Goal: Information Seeking & Learning: Learn about a topic

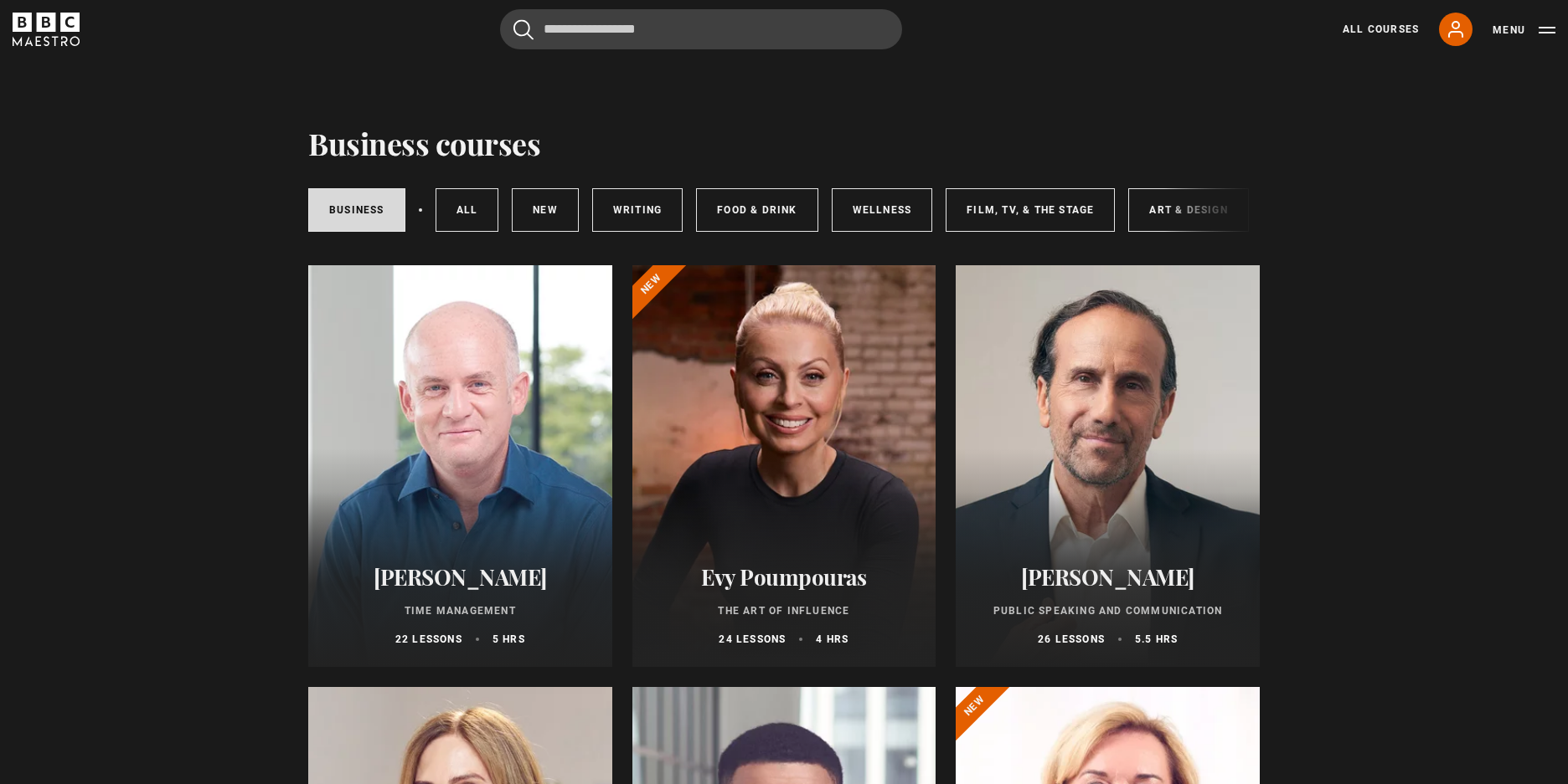
scroll to position [335, 0]
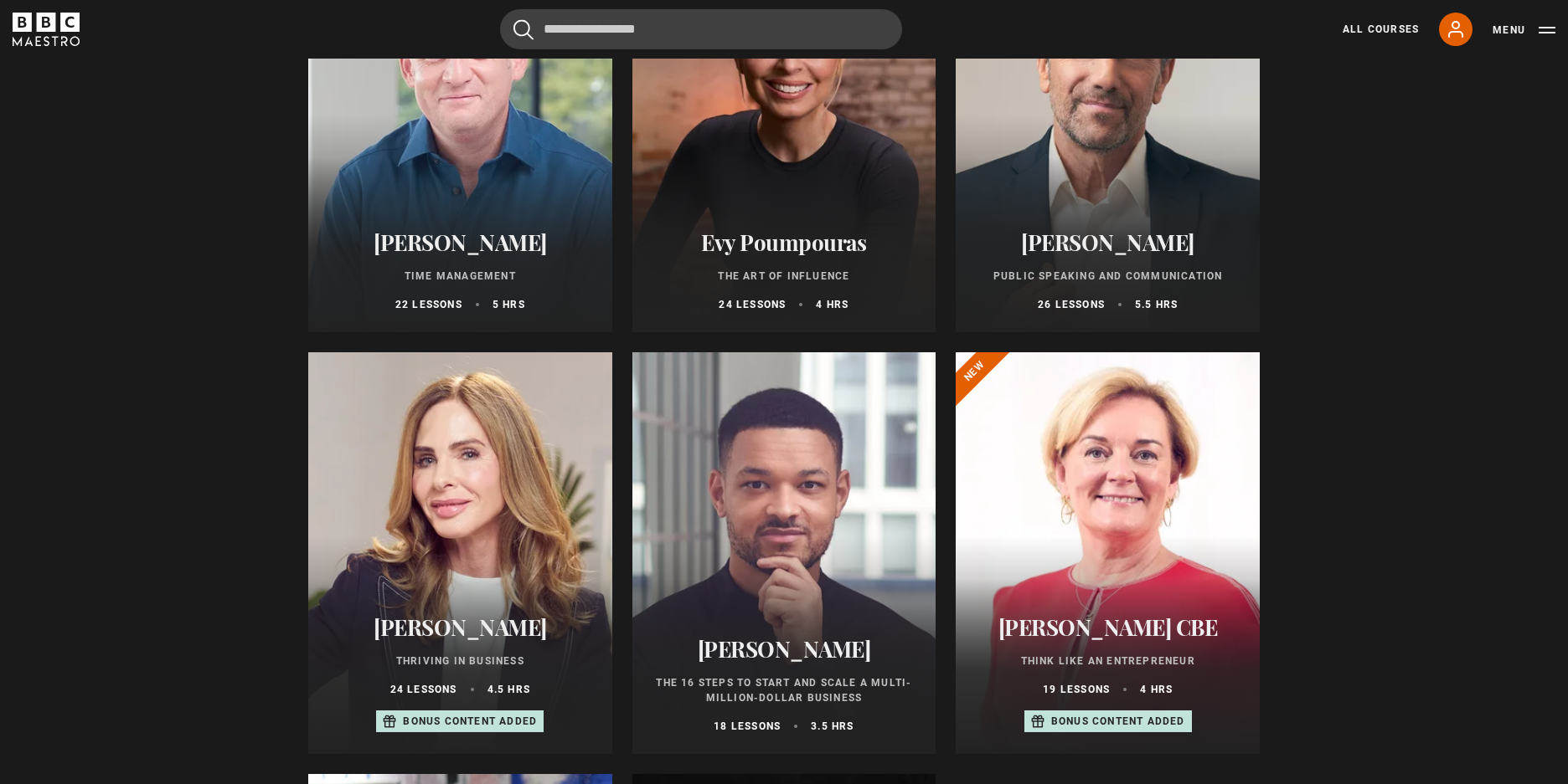
click at [784, 557] on div at bounding box center [784, 553] width 304 height 402
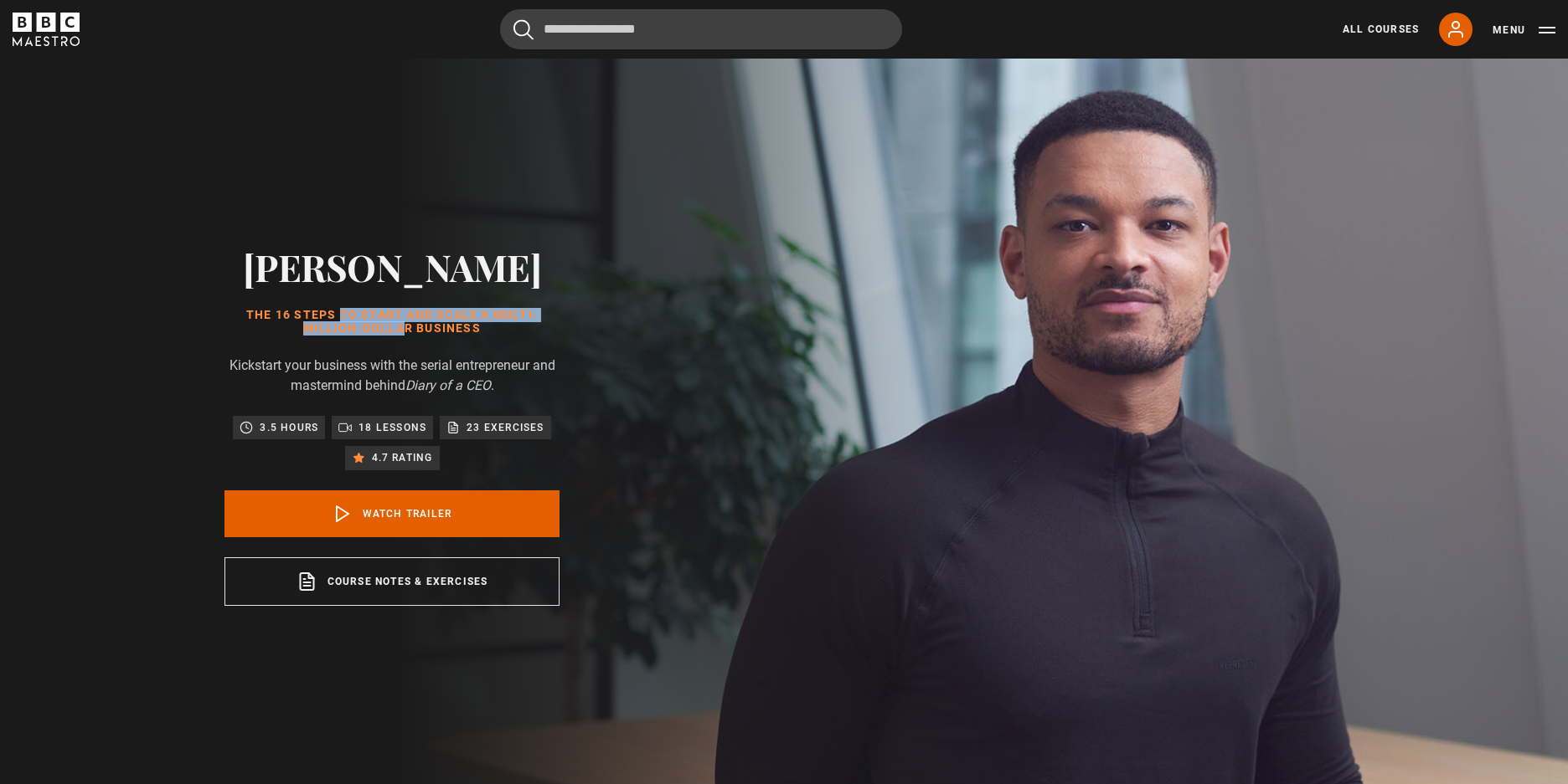
click at [507, 334] on h1 "The 16 Steps to Start and Scale a Multi-million-Dollar Business" at bounding box center [392, 322] width 335 height 26
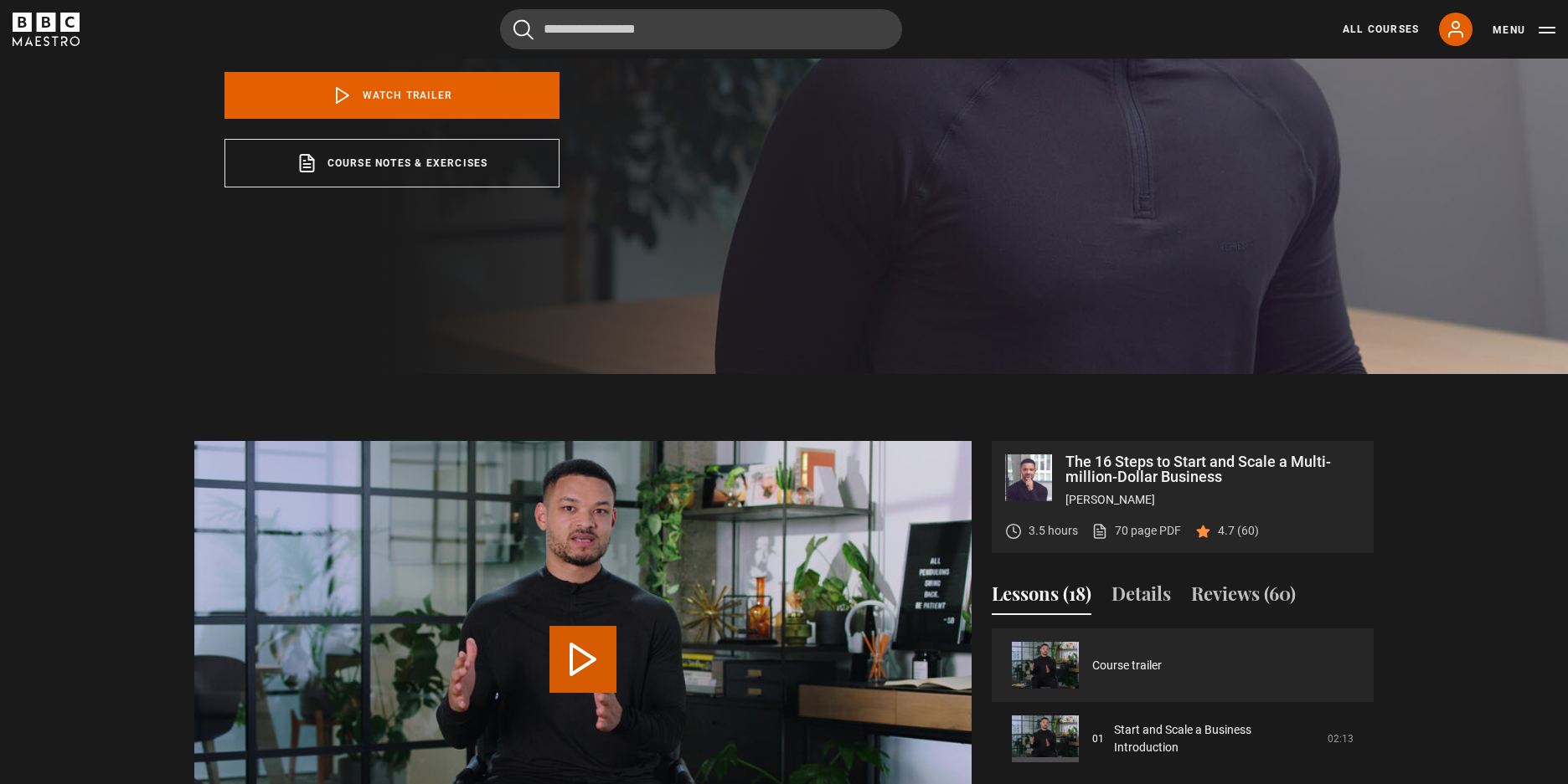
scroll to position [753, 0]
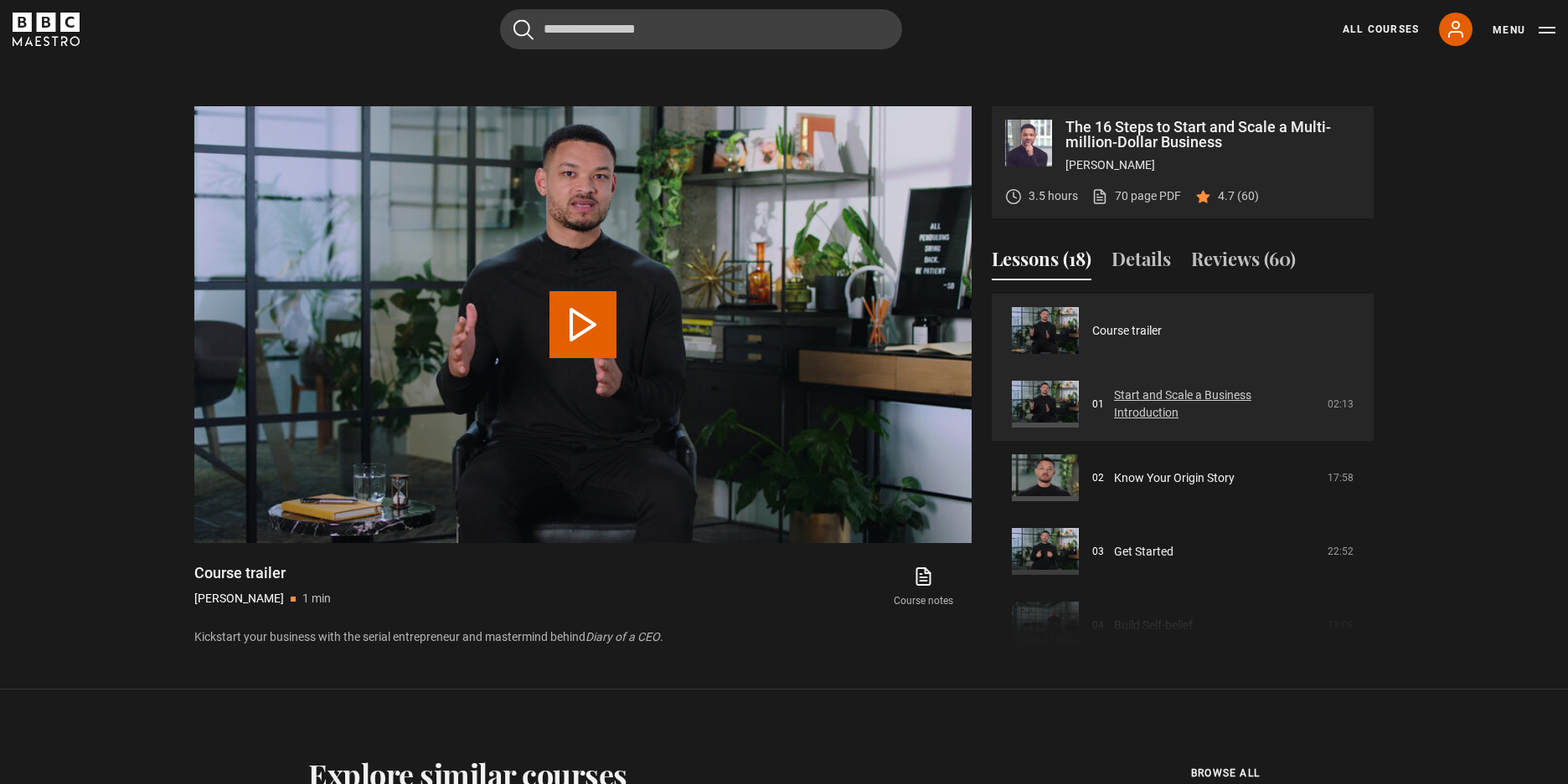
click at [1114, 409] on link "Start and Scale a Business Introduction" at bounding box center [1216, 404] width 204 height 35
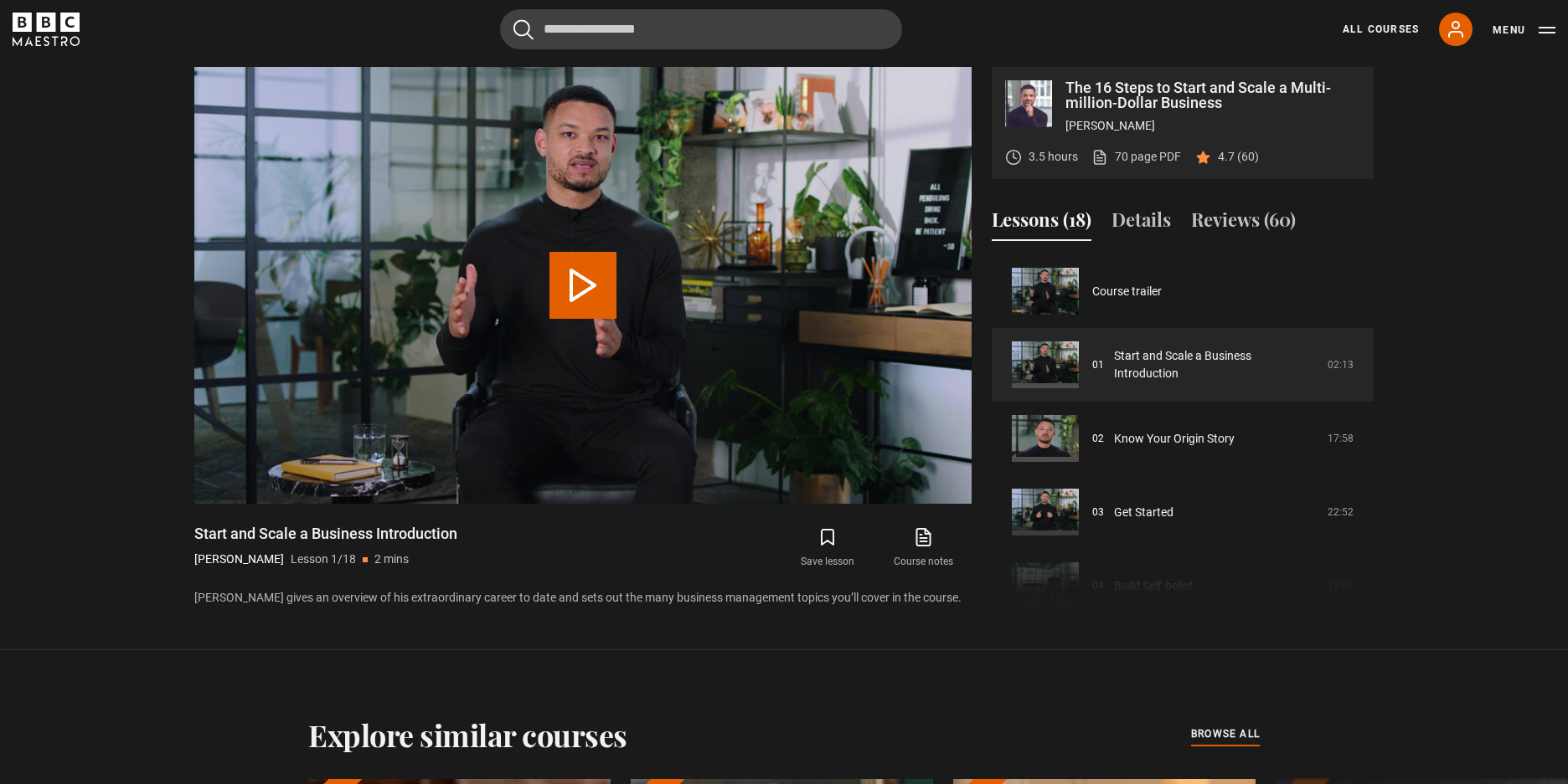
click at [471, 538] on div "Start and Scale a Business Introduction [PERSON_NAME] Lesson 1/18 2 mins" at bounding box center [402, 547] width 416 height 48
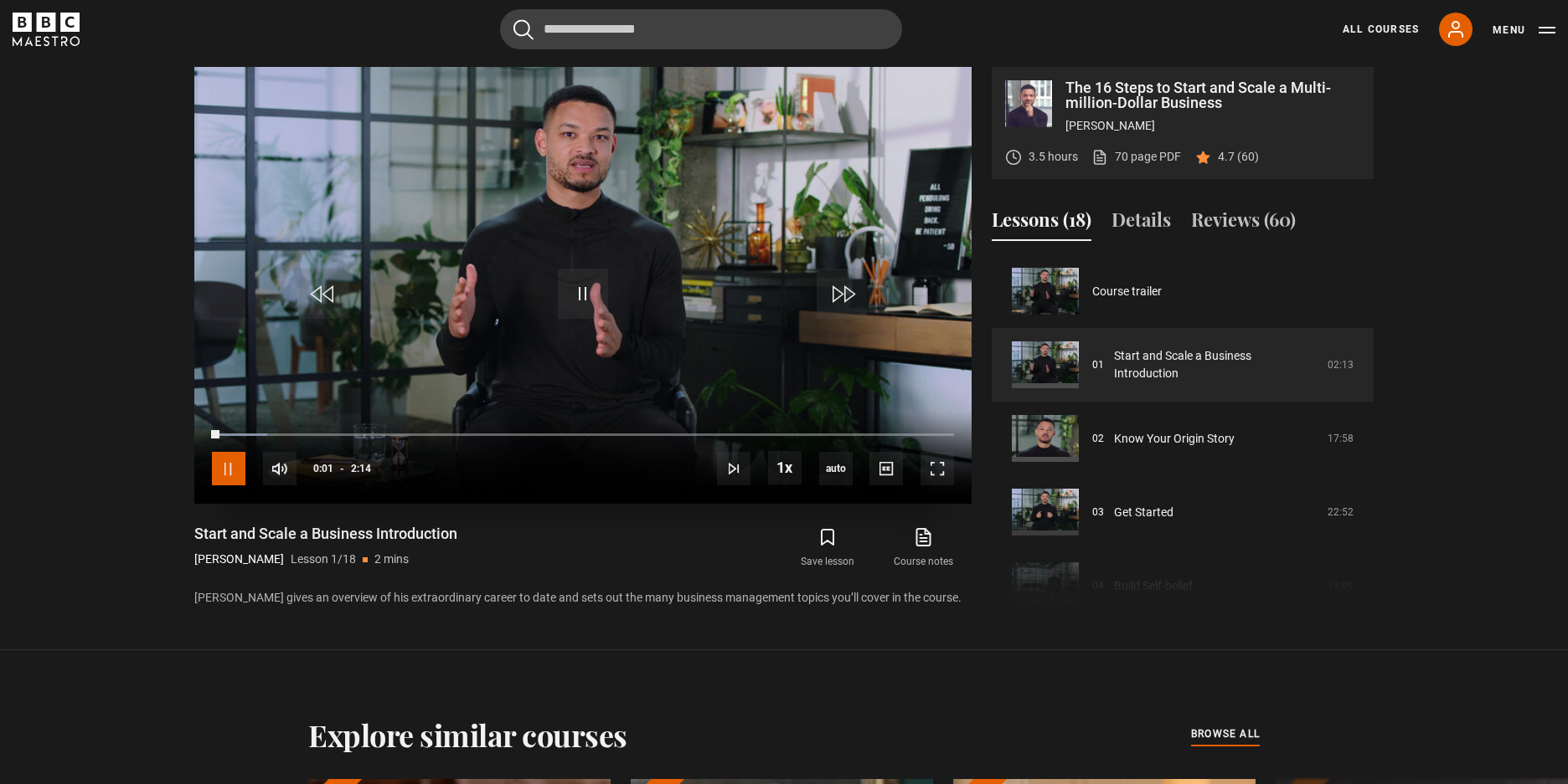
click at [226, 462] on span "Video Player" at bounding box center [228, 468] width 33 height 33
drag, startPoint x: 216, startPoint y: 426, endPoint x: 77, endPoint y: 437, distance: 139.4
click at [116, 426] on section "The 16 Steps to Start and Scale a Multi-million-Dollar Business Steven Bartlett…" at bounding box center [784, 325] width 1568 height 650
click at [943, 468] on span "Video Player" at bounding box center [936, 468] width 33 height 33
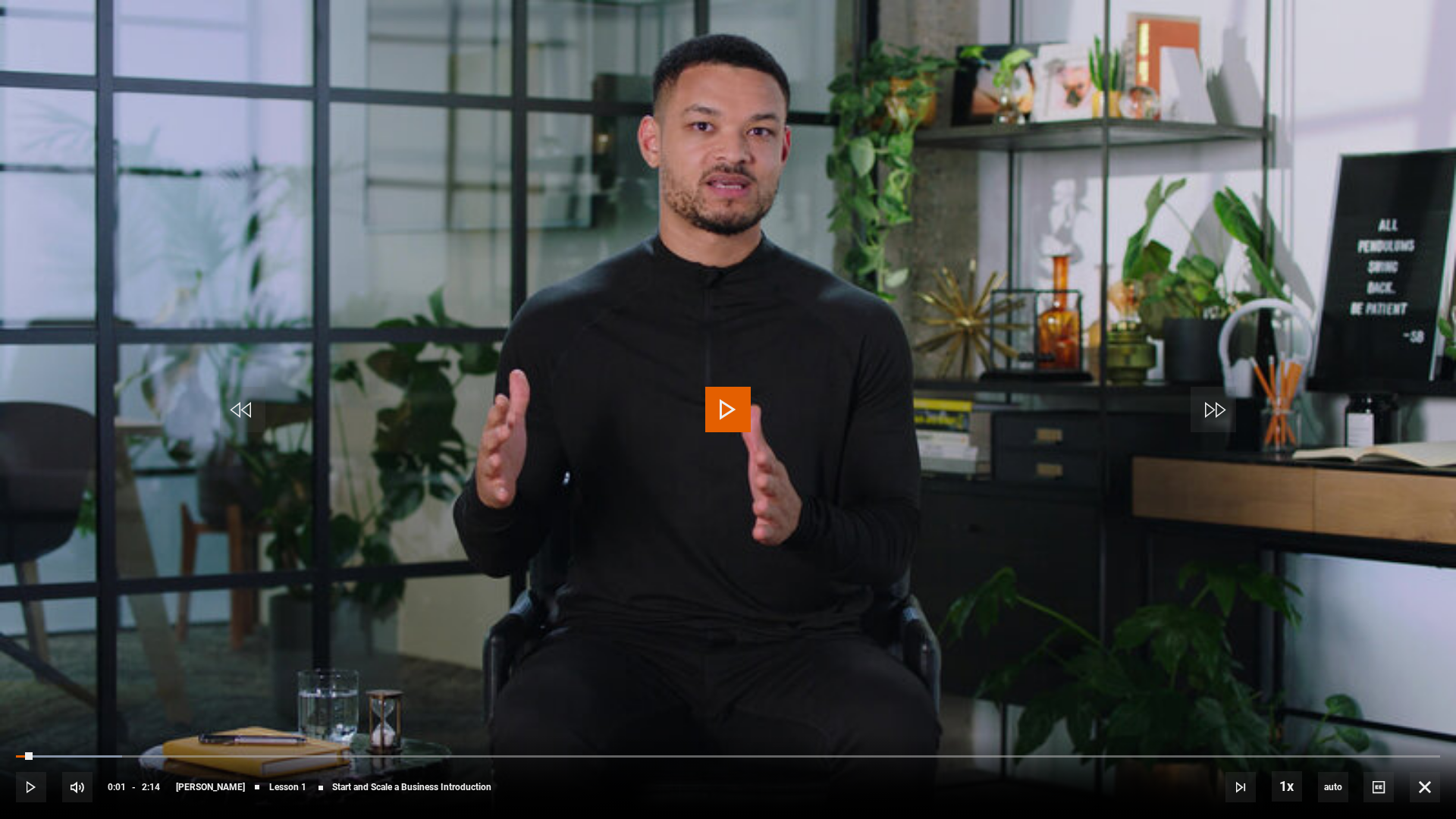
drag, startPoint x: 692, startPoint y: 586, endPoint x: 715, endPoint y: 594, distance: 24.4
click at [692, 586] on video "Video Player" at bounding box center [728, 410] width 1456 height 819
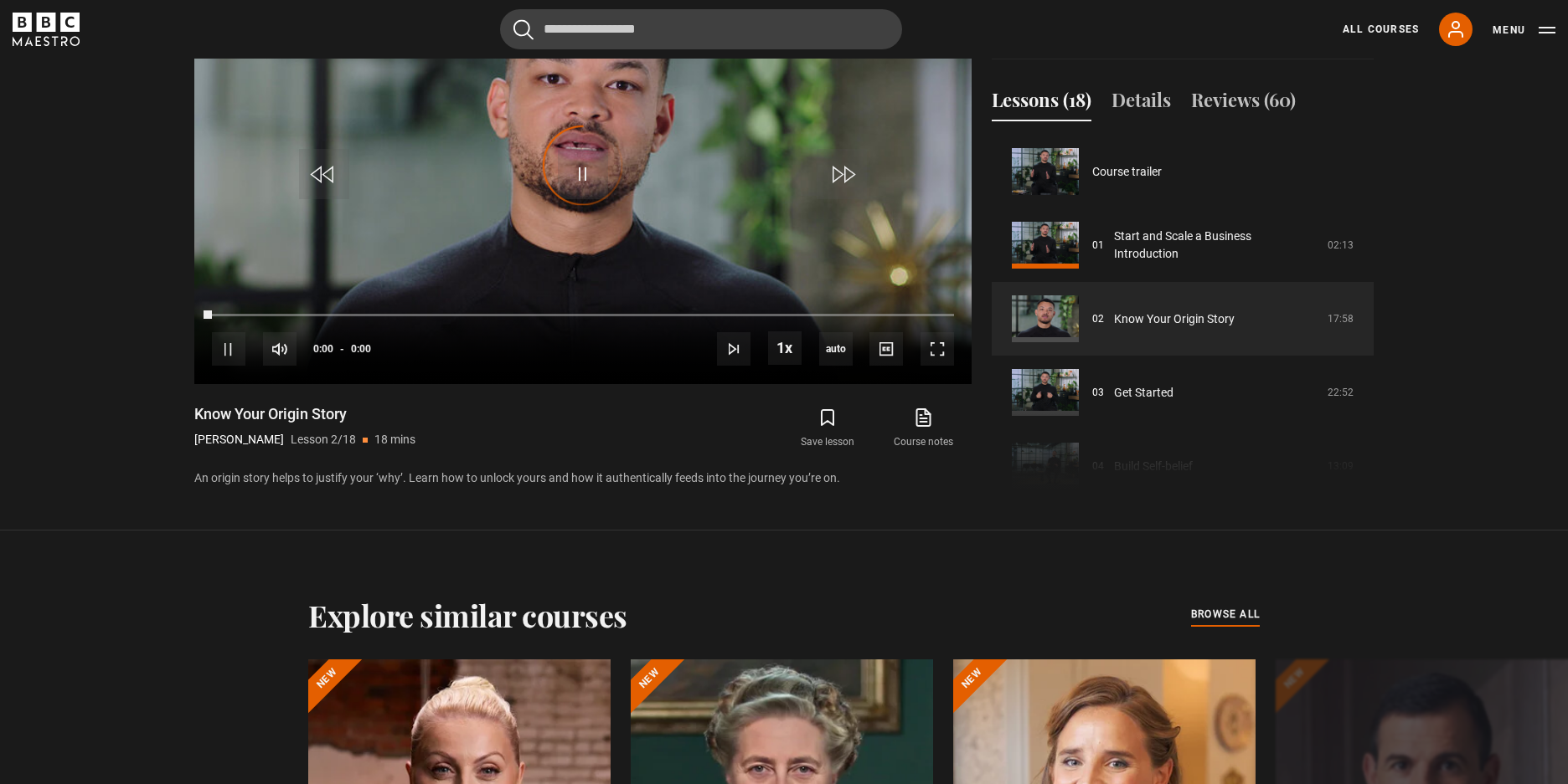
scroll to position [74, 0]
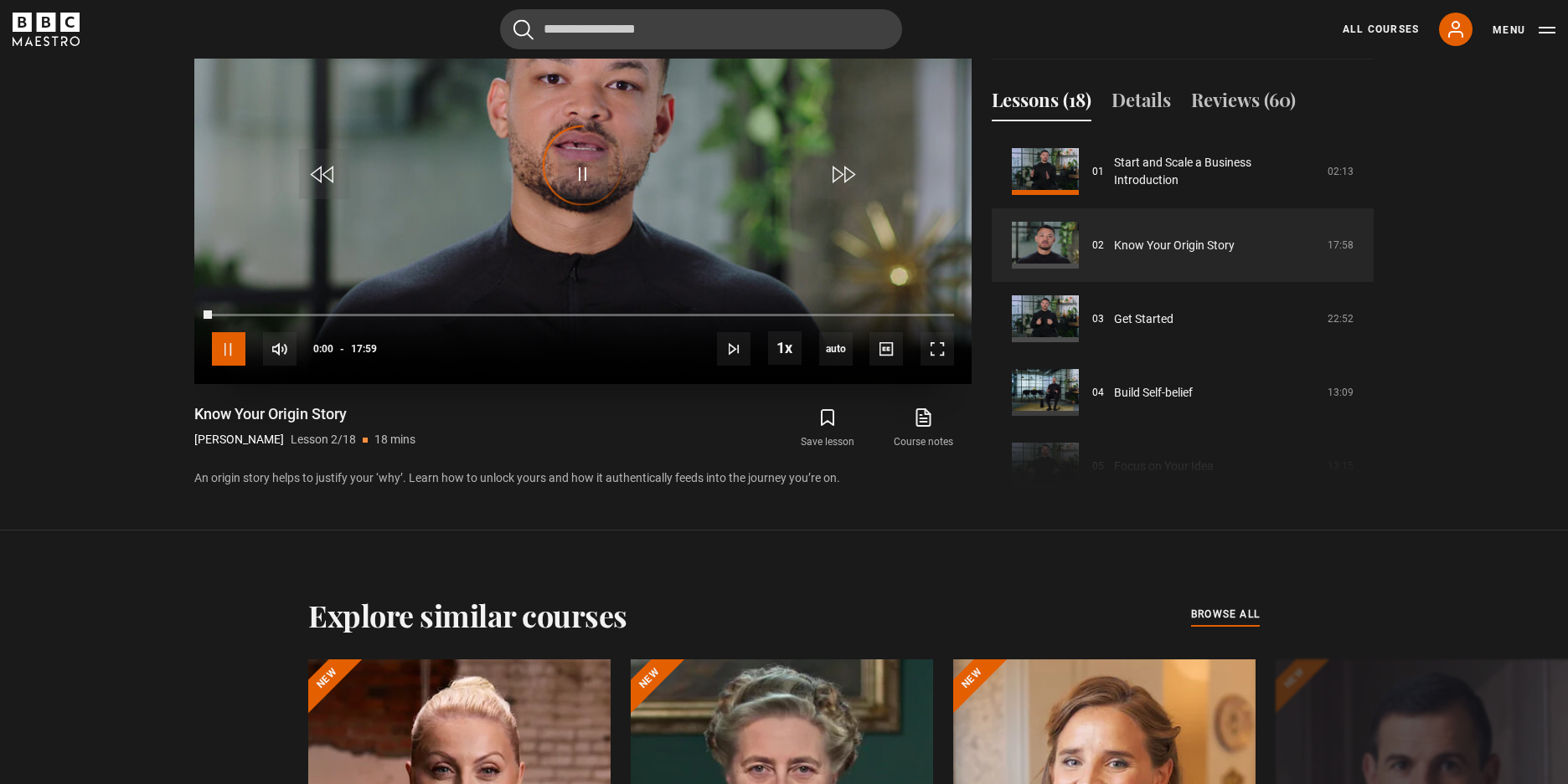
click at [233, 356] on span "Video Player" at bounding box center [228, 348] width 33 height 33
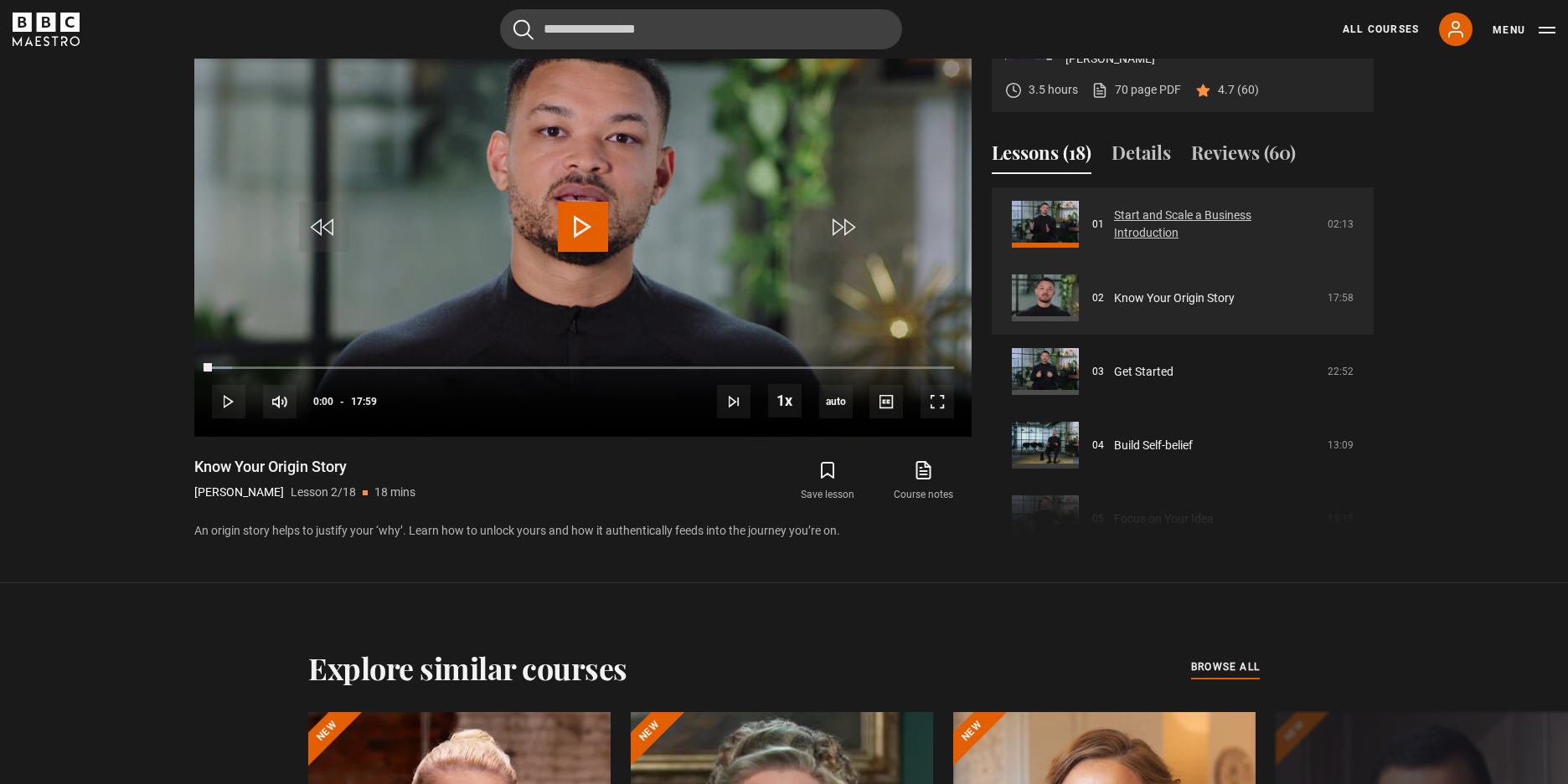
click at [1177, 240] on link "Start and Scale a Business Introduction" at bounding box center [1216, 224] width 204 height 35
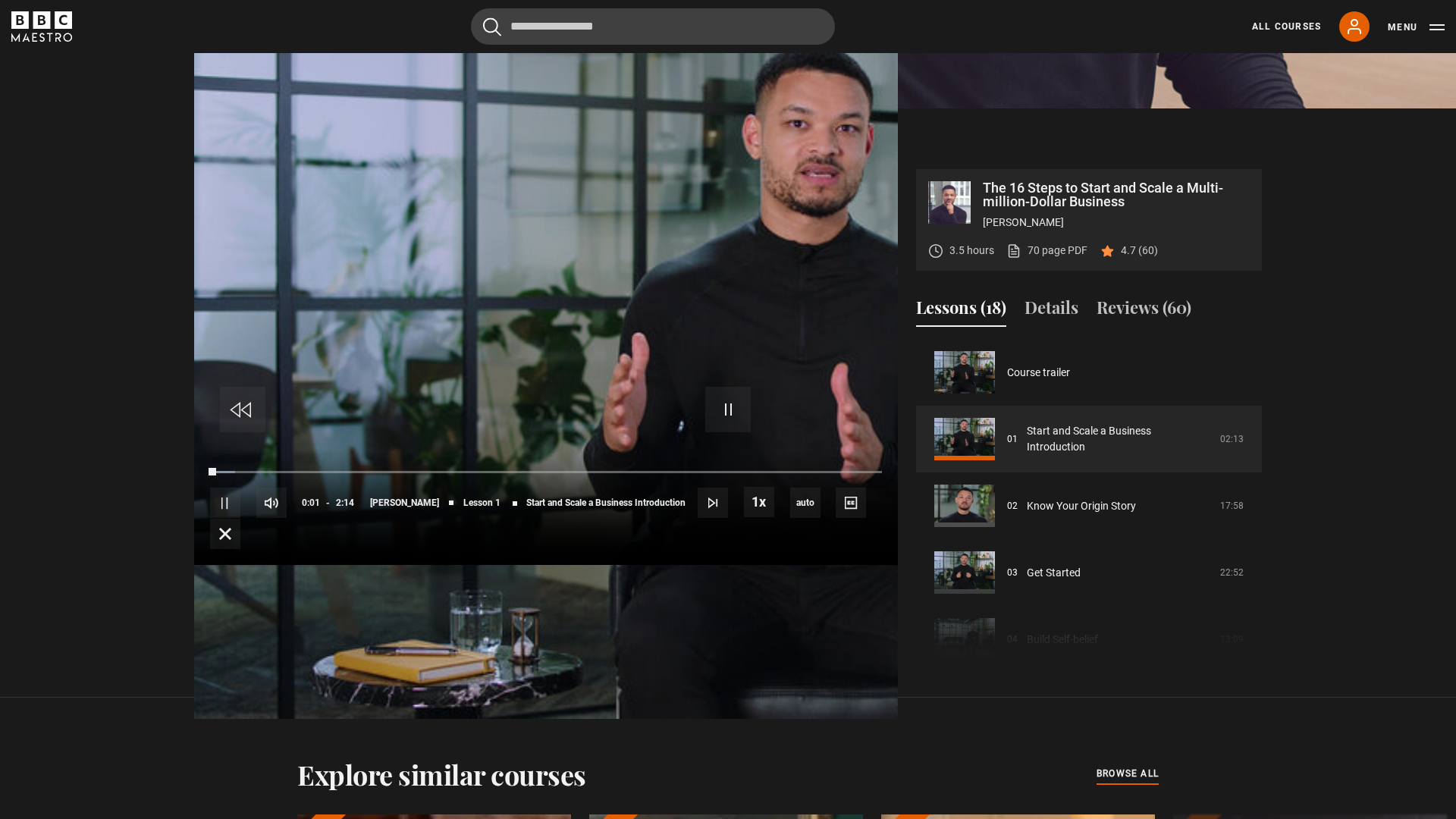
click at [816, 489] on video "Video Player" at bounding box center [545, 367] width 704 height 704
click at [796, 528] on video "Video Player" at bounding box center [545, 367] width 704 height 704
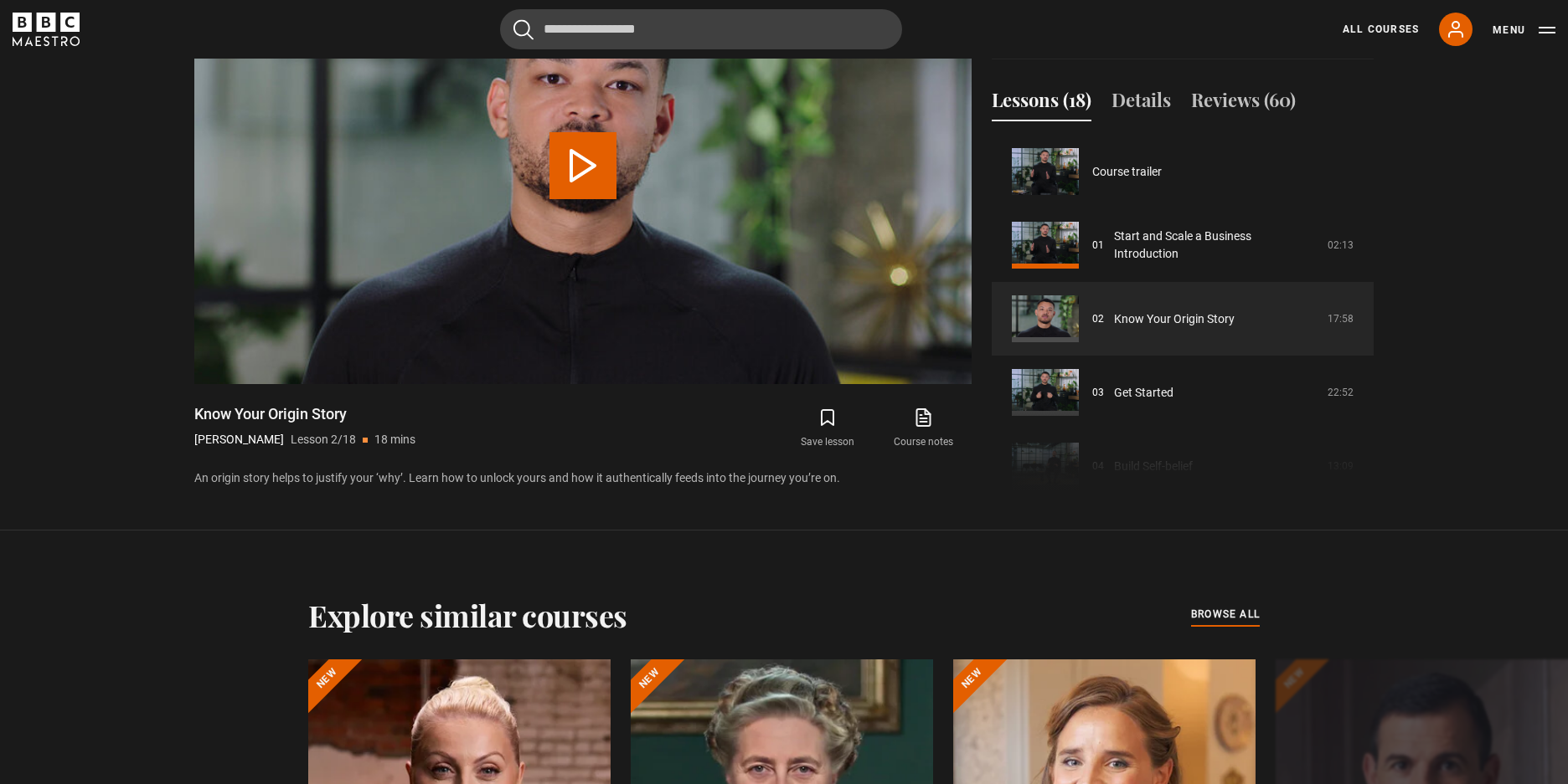
scroll to position [74, 0]
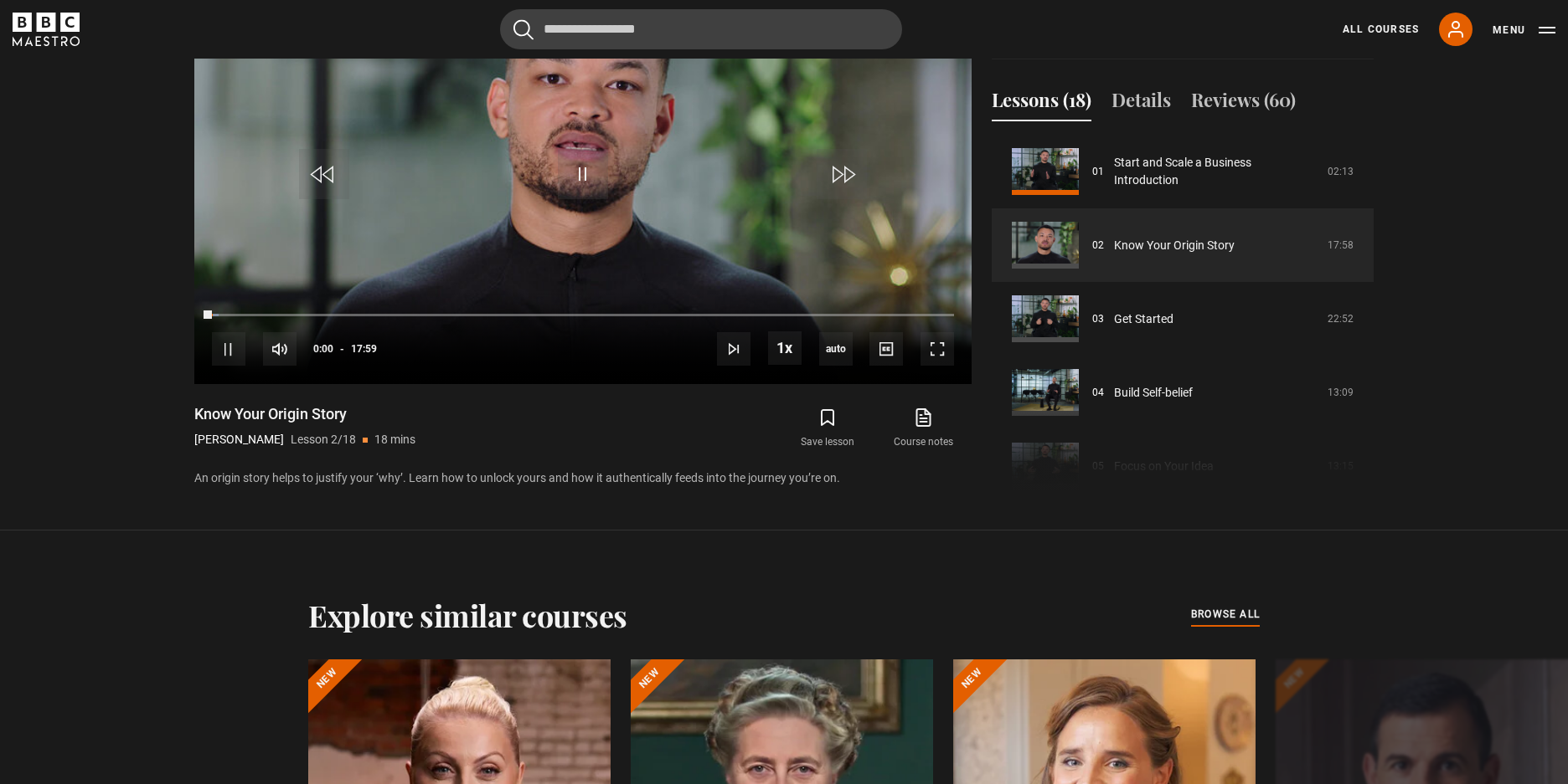
drag, startPoint x: 189, startPoint y: 413, endPoint x: 348, endPoint y: 409, distance: 159.1
click at [348, 409] on div "The 16 Steps to Start and Scale a Multi-million-Dollar Business Steven Bartlett…" at bounding box center [784, 222] width 1206 height 549
copy h1 "Know Your Origin Story"
drag, startPoint x: 227, startPoint y: 337, endPoint x: 214, endPoint y: 340, distance: 13.3
click at [227, 338] on span "Video Player" at bounding box center [228, 348] width 33 height 33
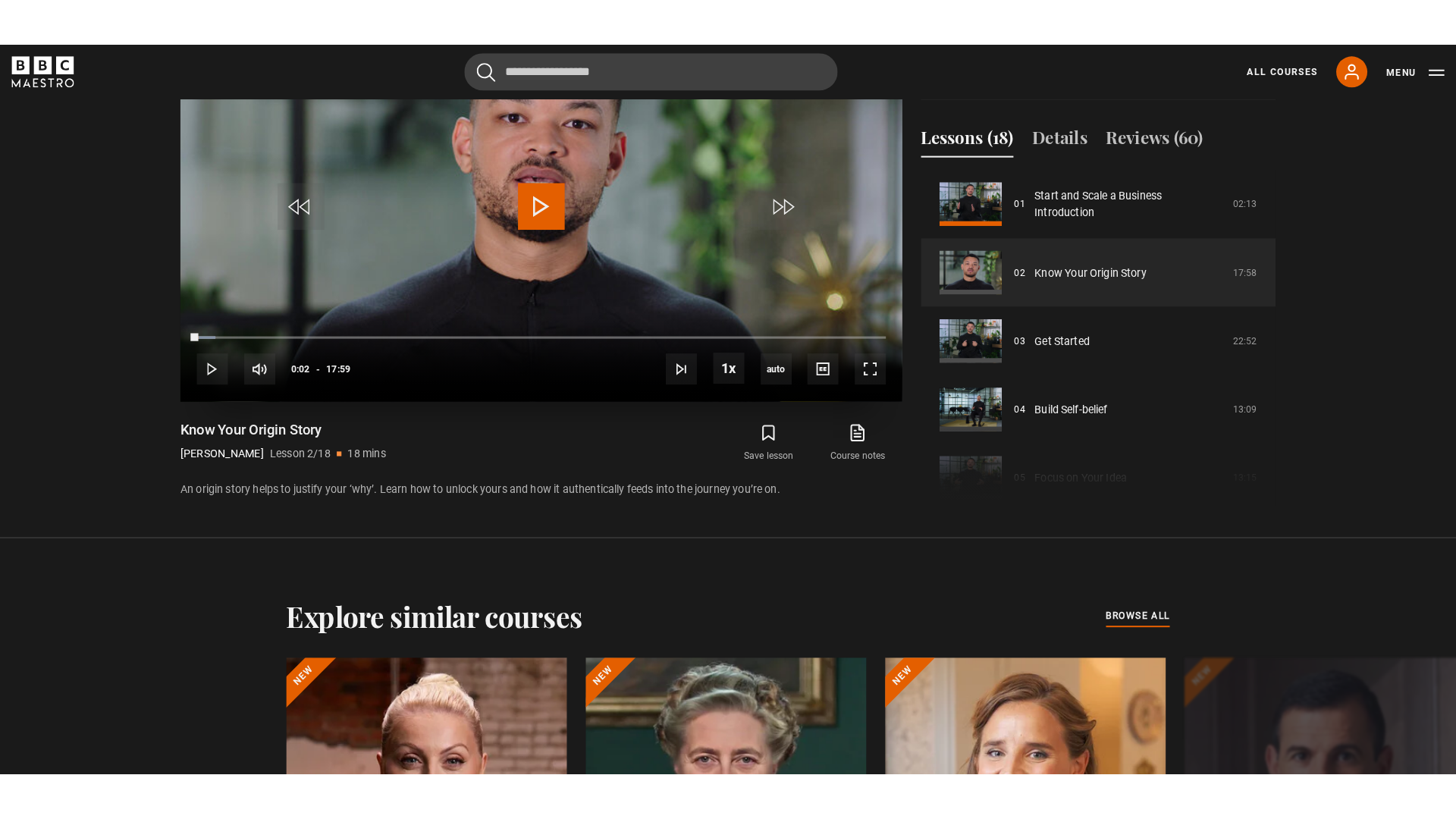
scroll to position [779, 0]
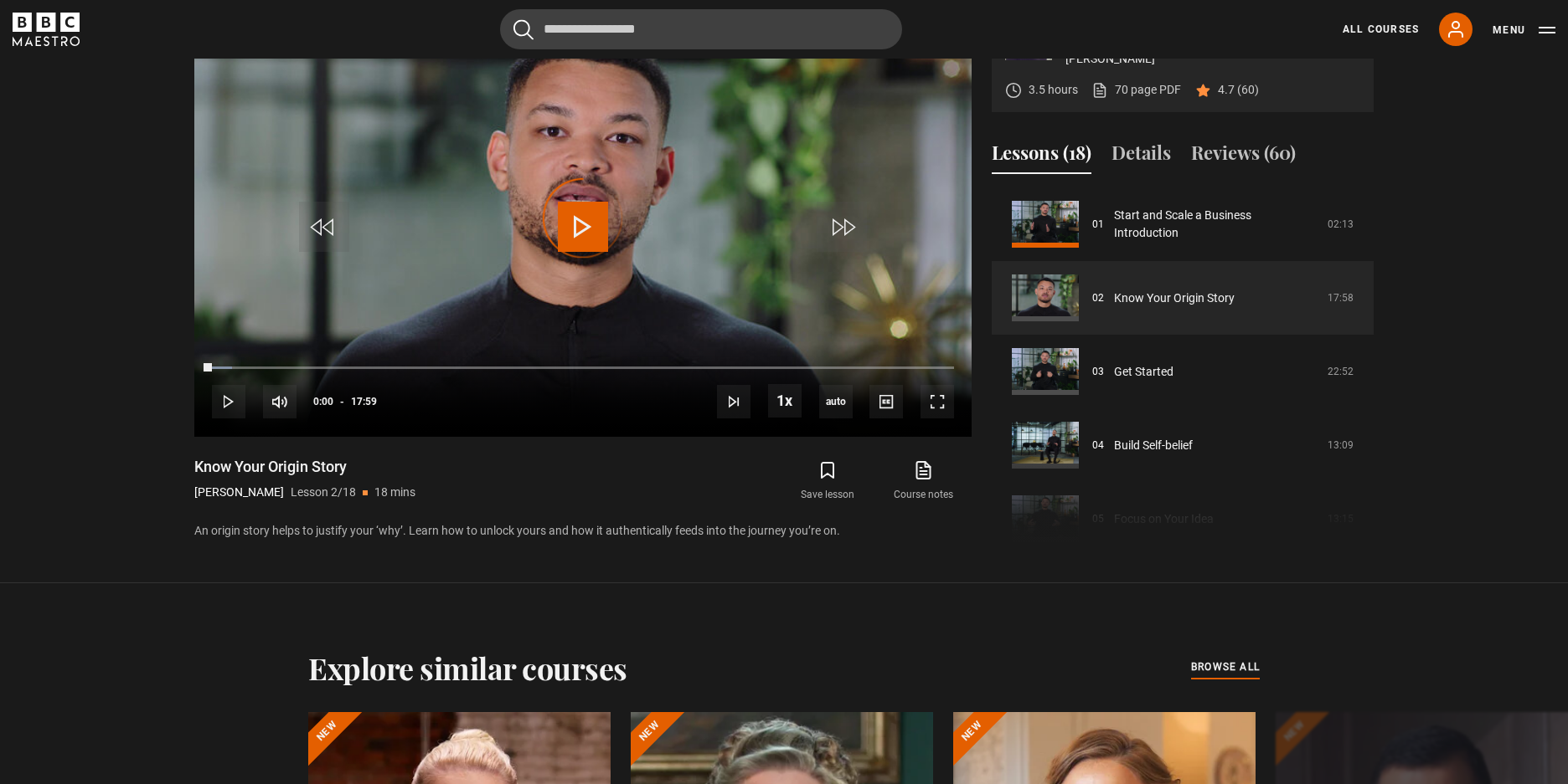
drag, startPoint x: 211, startPoint y: 361, endPoint x: 3, endPoint y: 406, distance: 212.8
click at [17, 400] on section "The 16 Steps to Start and Scale a Multi-million-Dollar Business Steven Bartlett…" at bounding box center [784, 258] width 1568 height 650
click at [927, 406] on span "Video Player" at bounding box center [936, 401] width 33 height 33
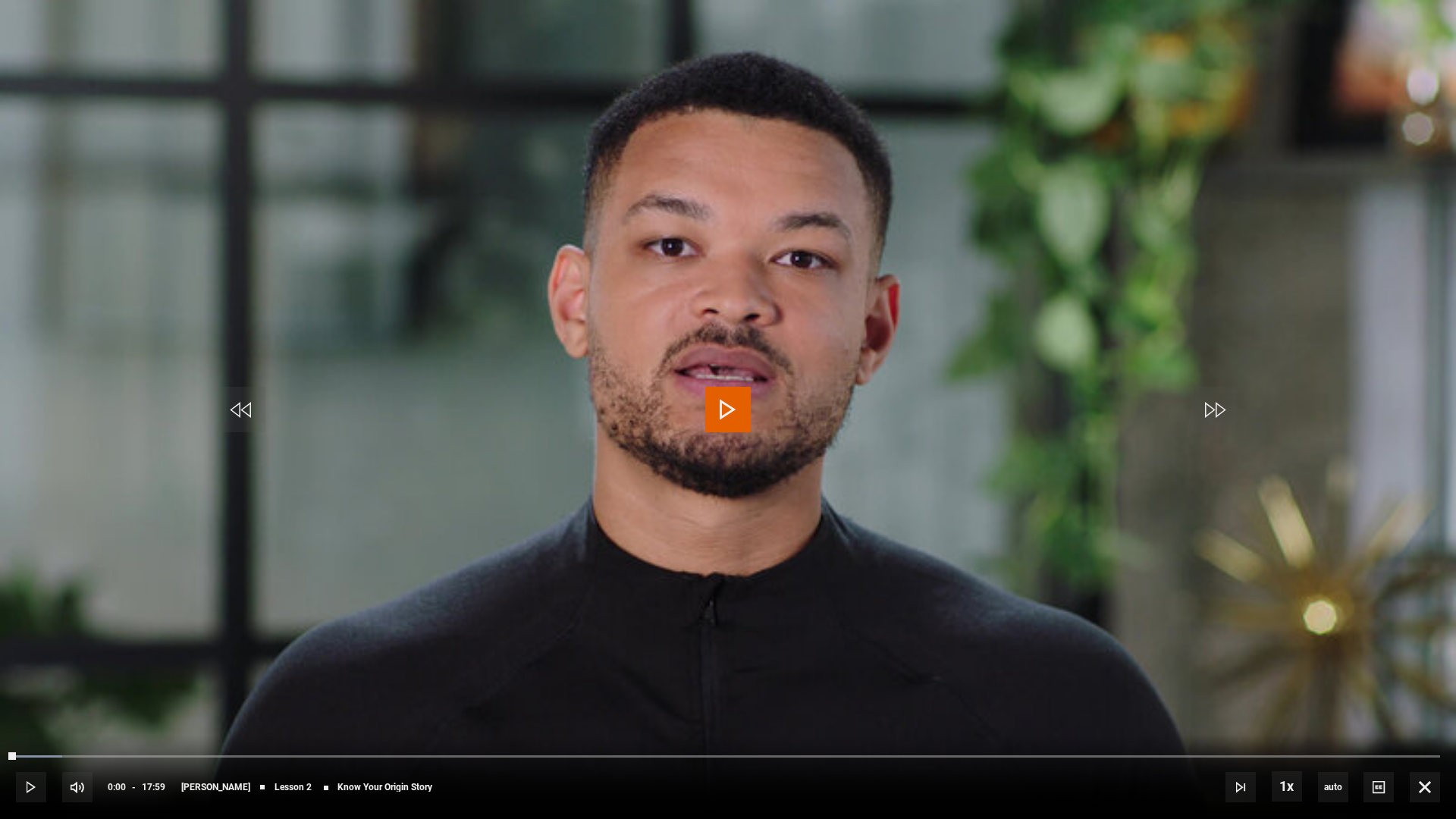
click at [831, 582] on video "Video Player" at bounding box center [728, 410] width 1456 height 819
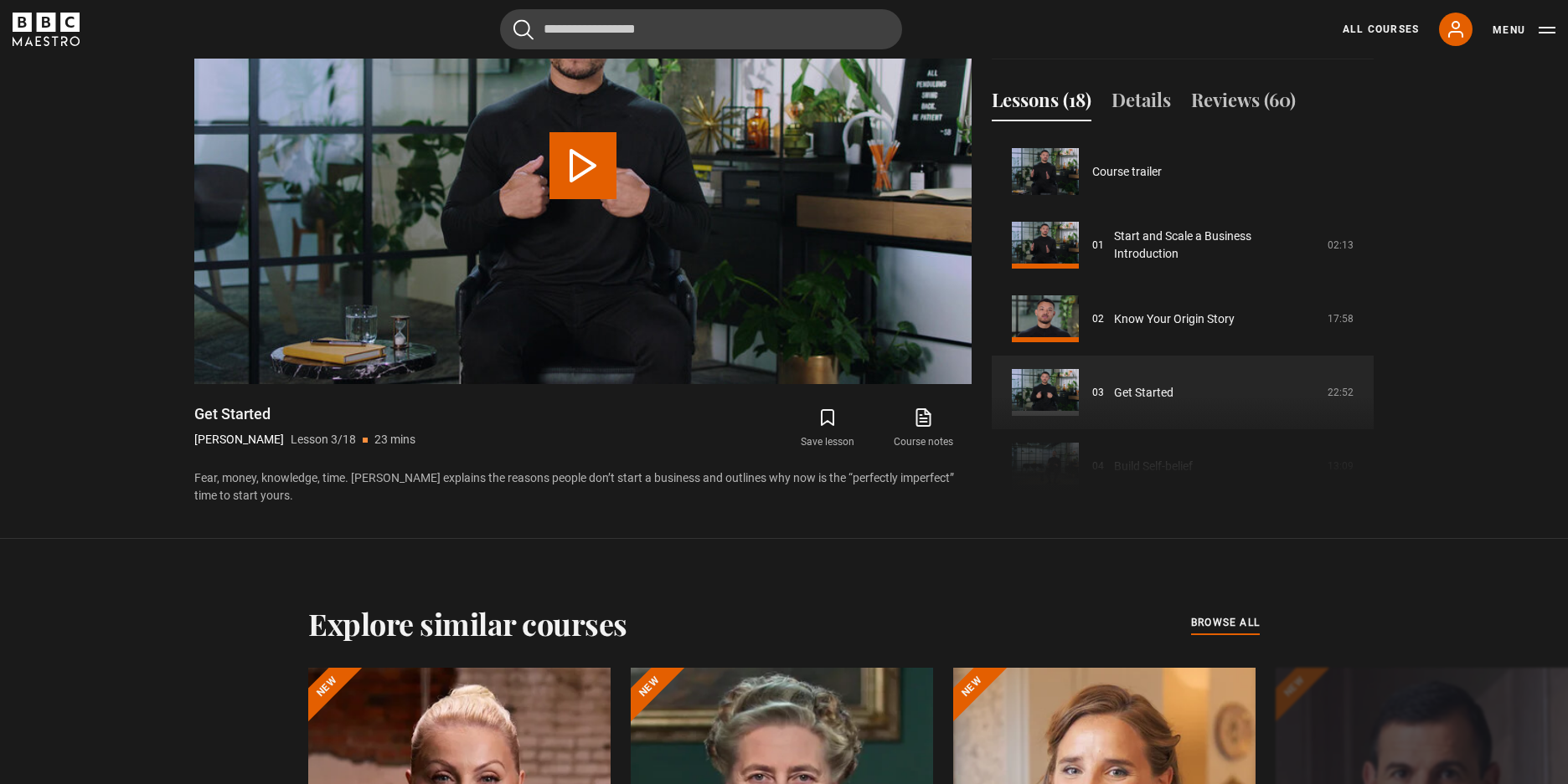
scroll to position [147, 0]
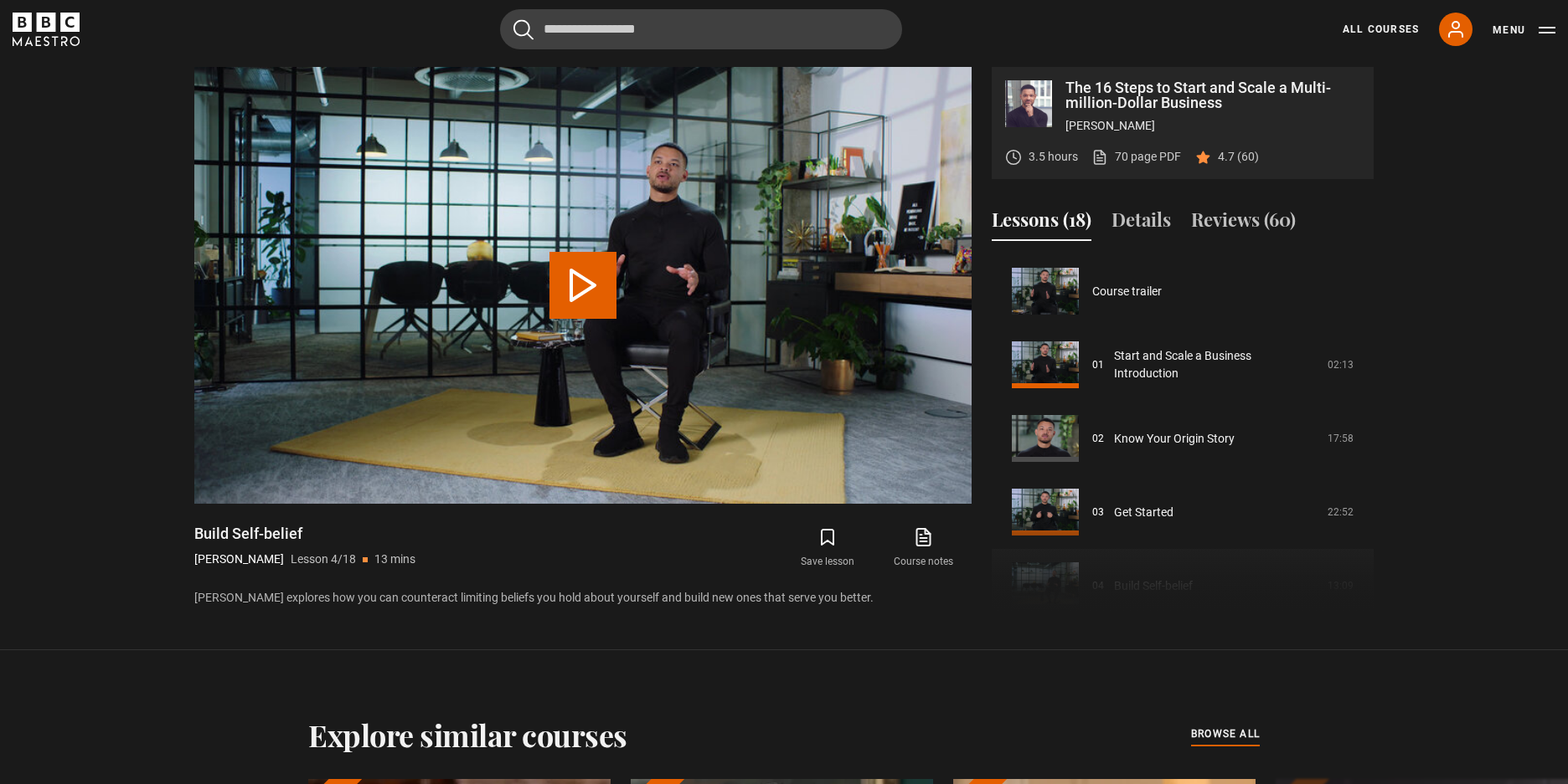
scroll to position [221, 0]
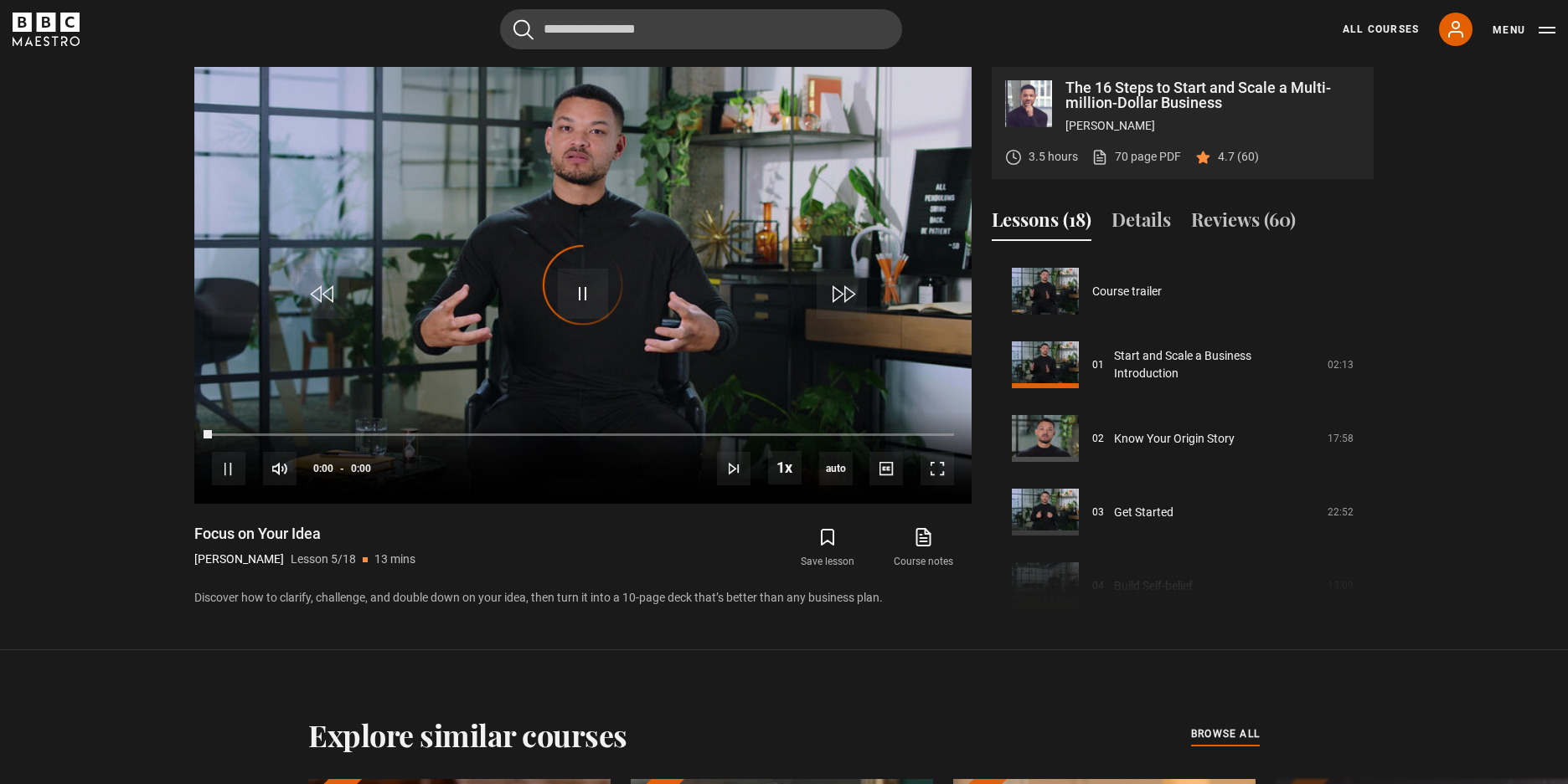
scroll to position [294, 0]
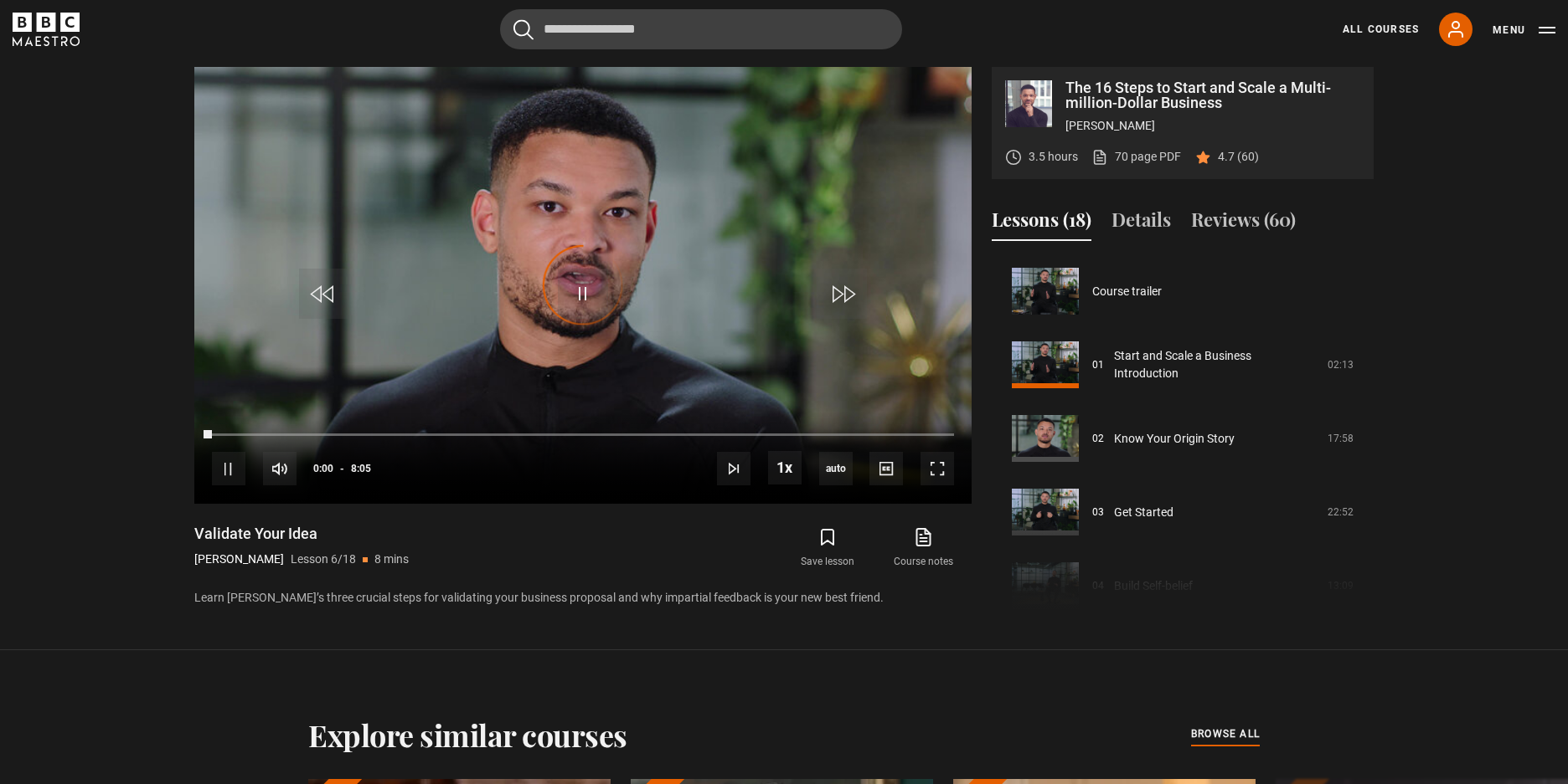
scroll to position [368, 0]
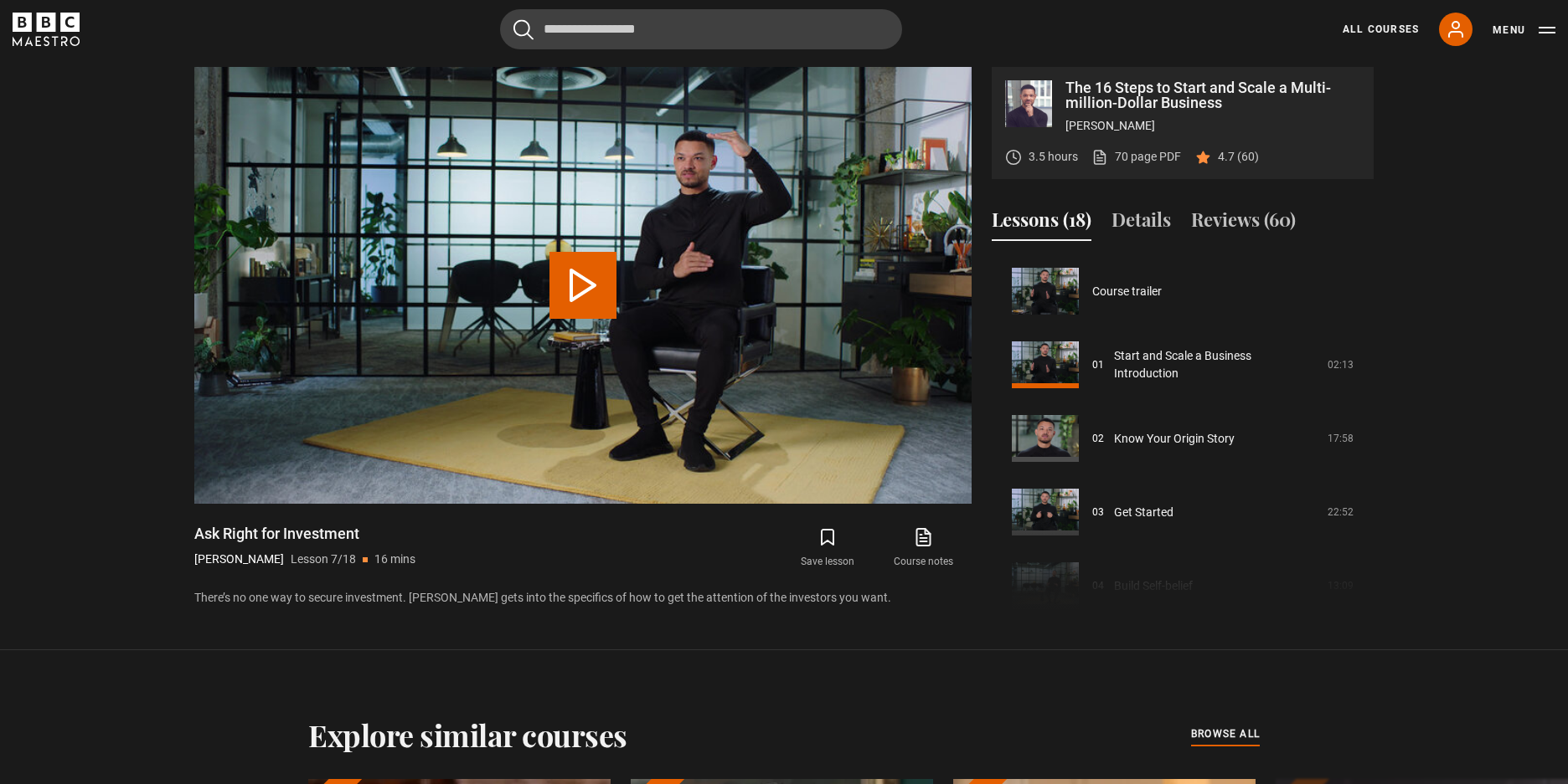
scroll to position [442, 0]
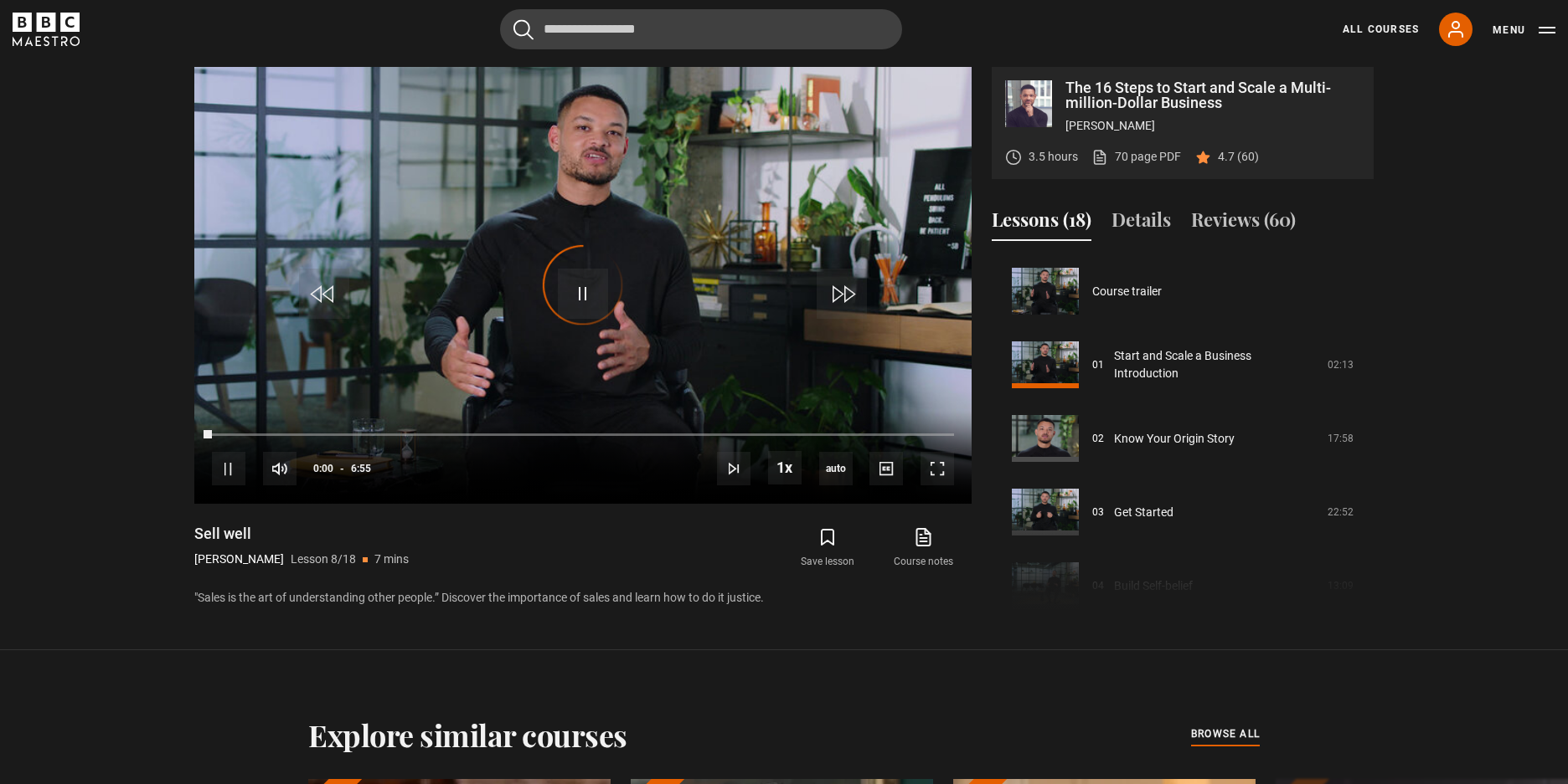
scroll to position [515, 0]
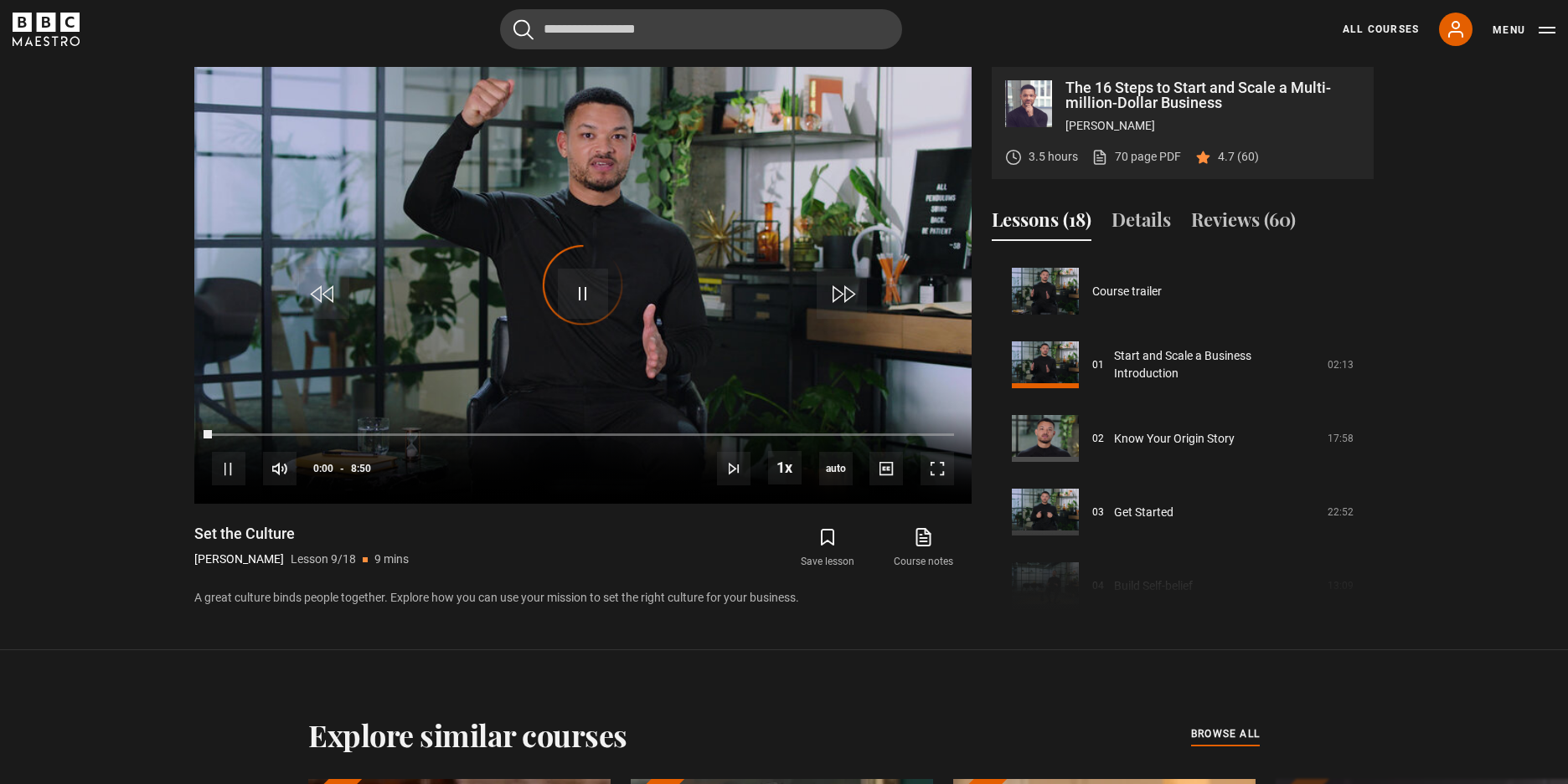
scroll to position [589, 0]
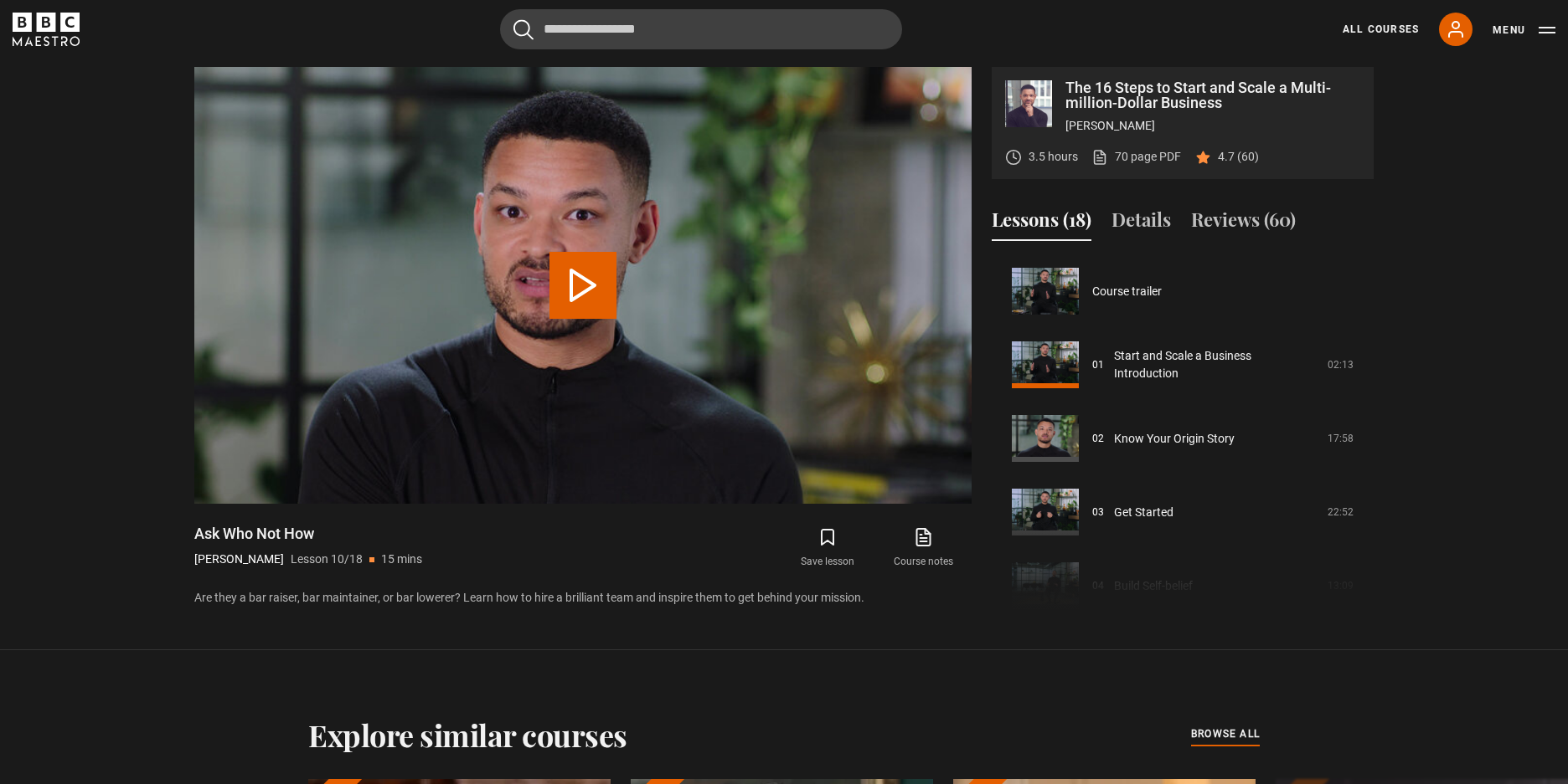
scroll to position [663, 0]
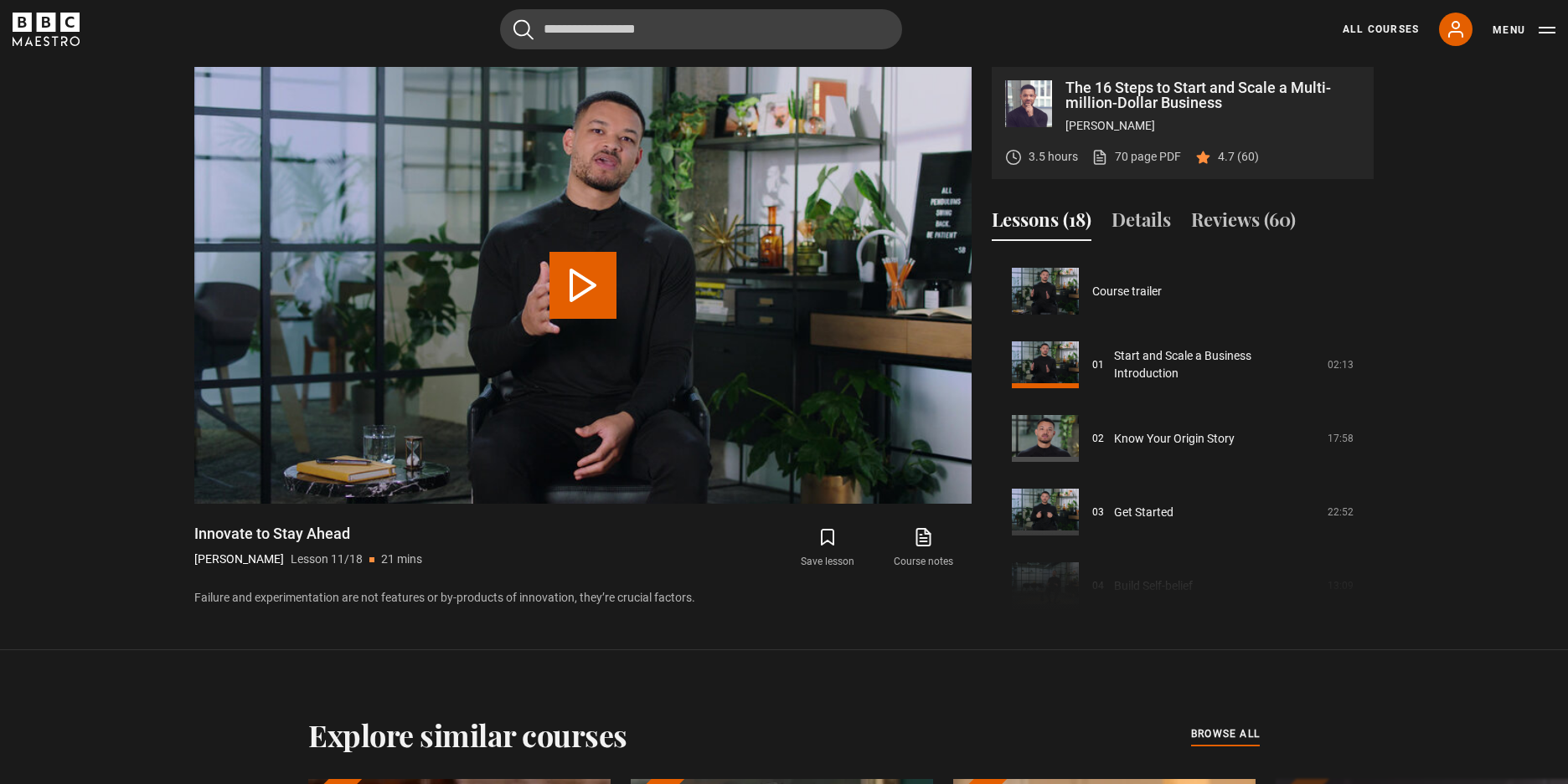
scroll to position [737, 0]
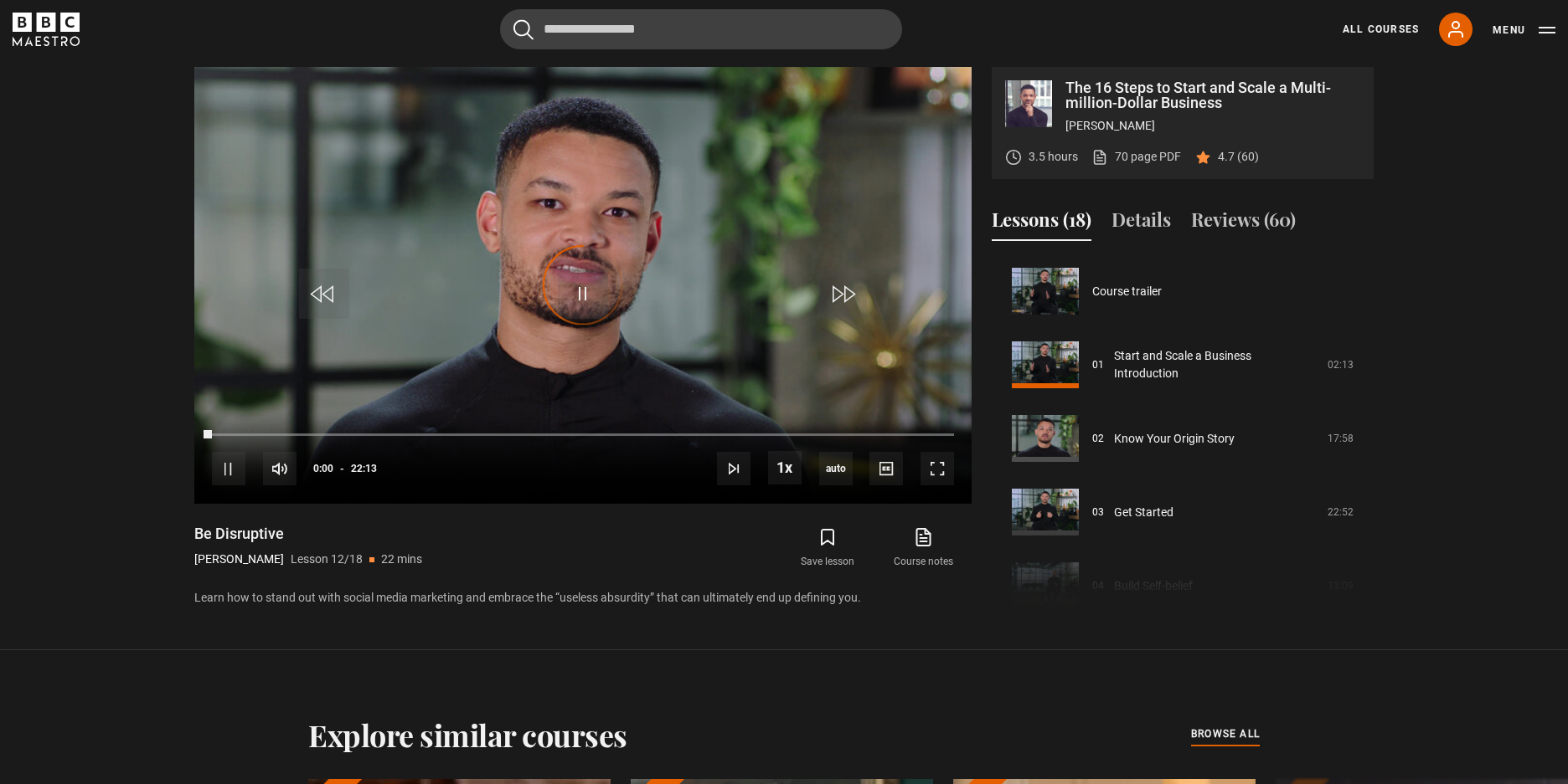
scroll to position [810, 0]
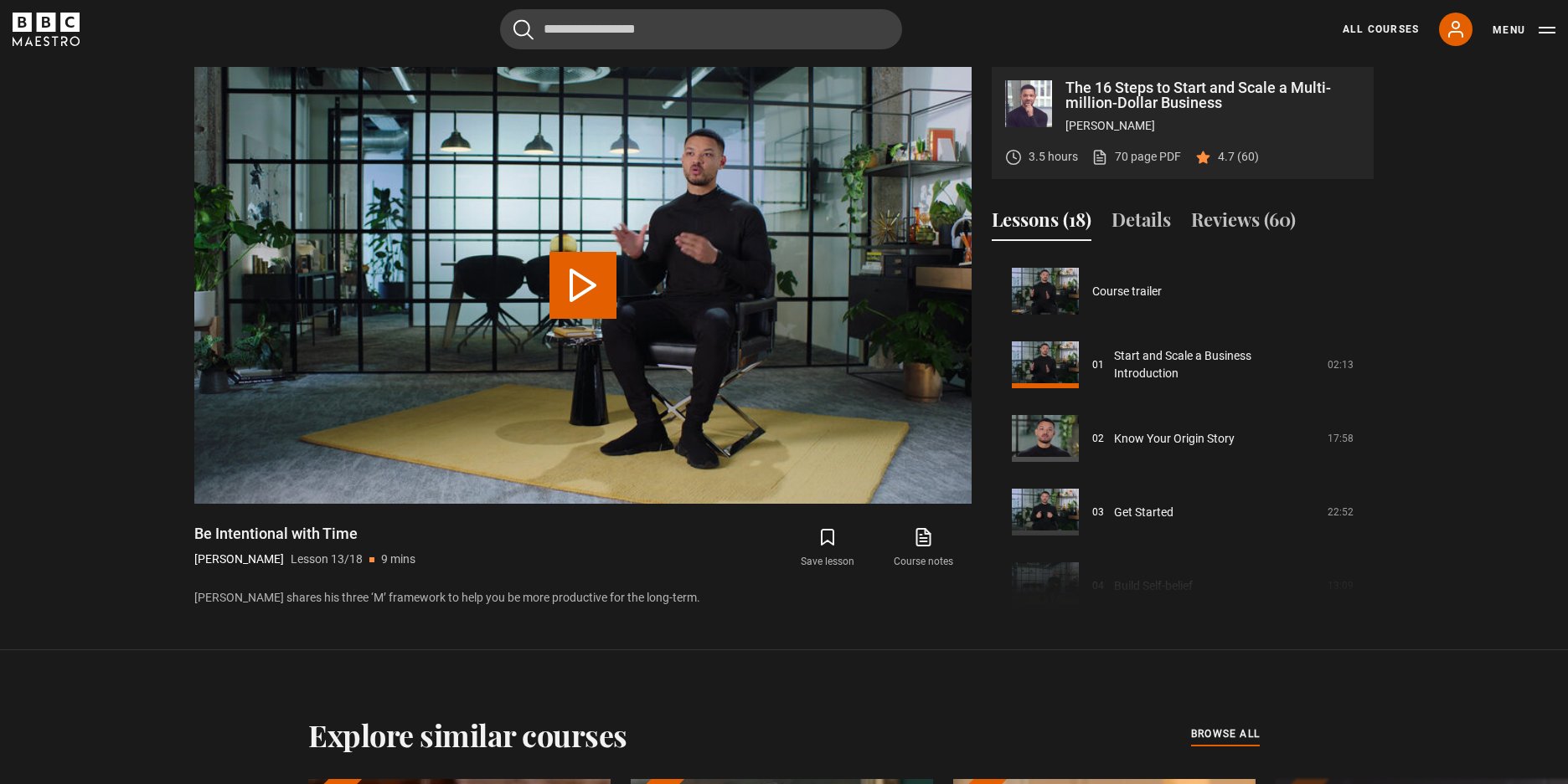
scroll to position [884, 0]
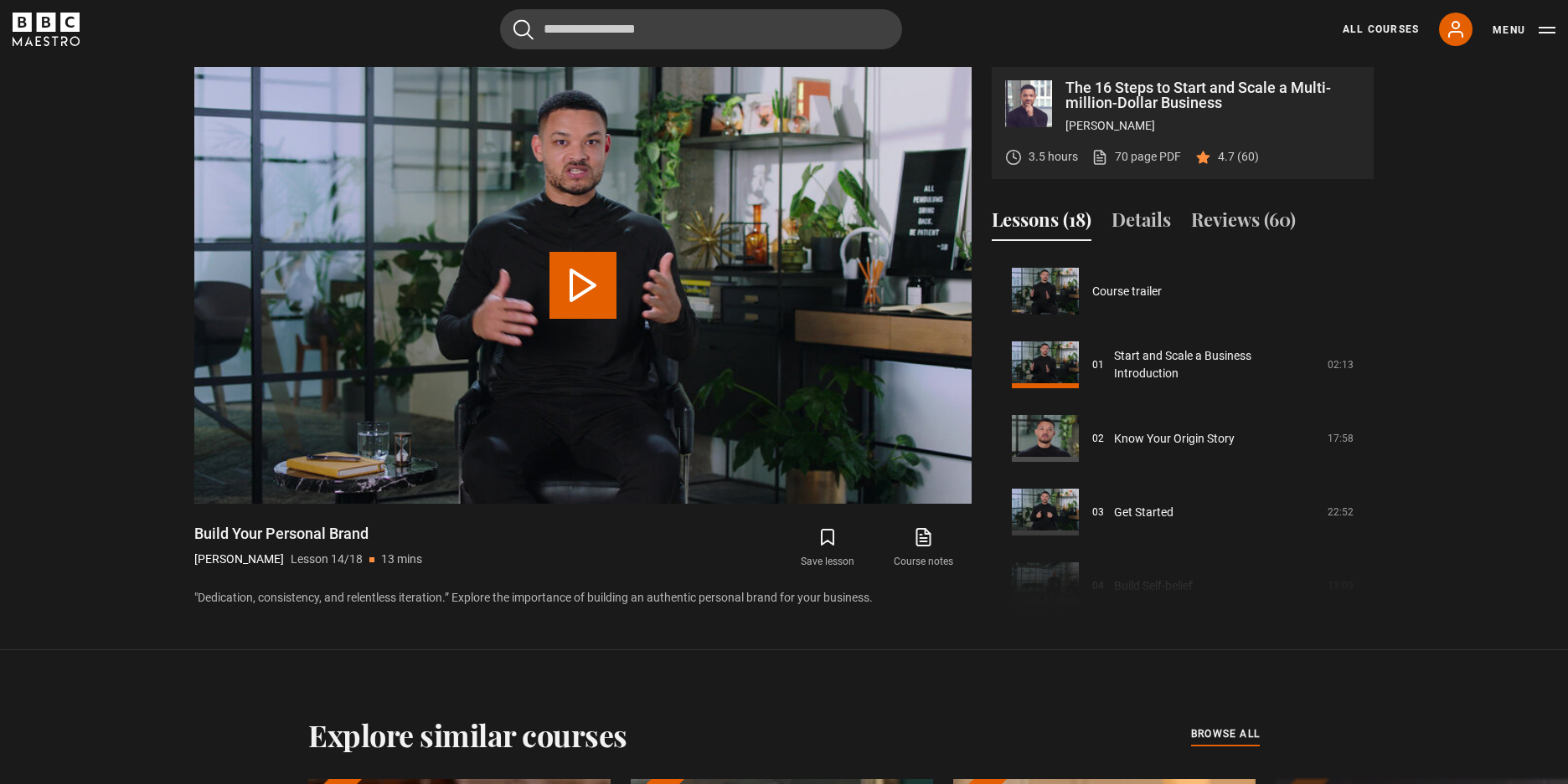
scroll to position [958, 0]
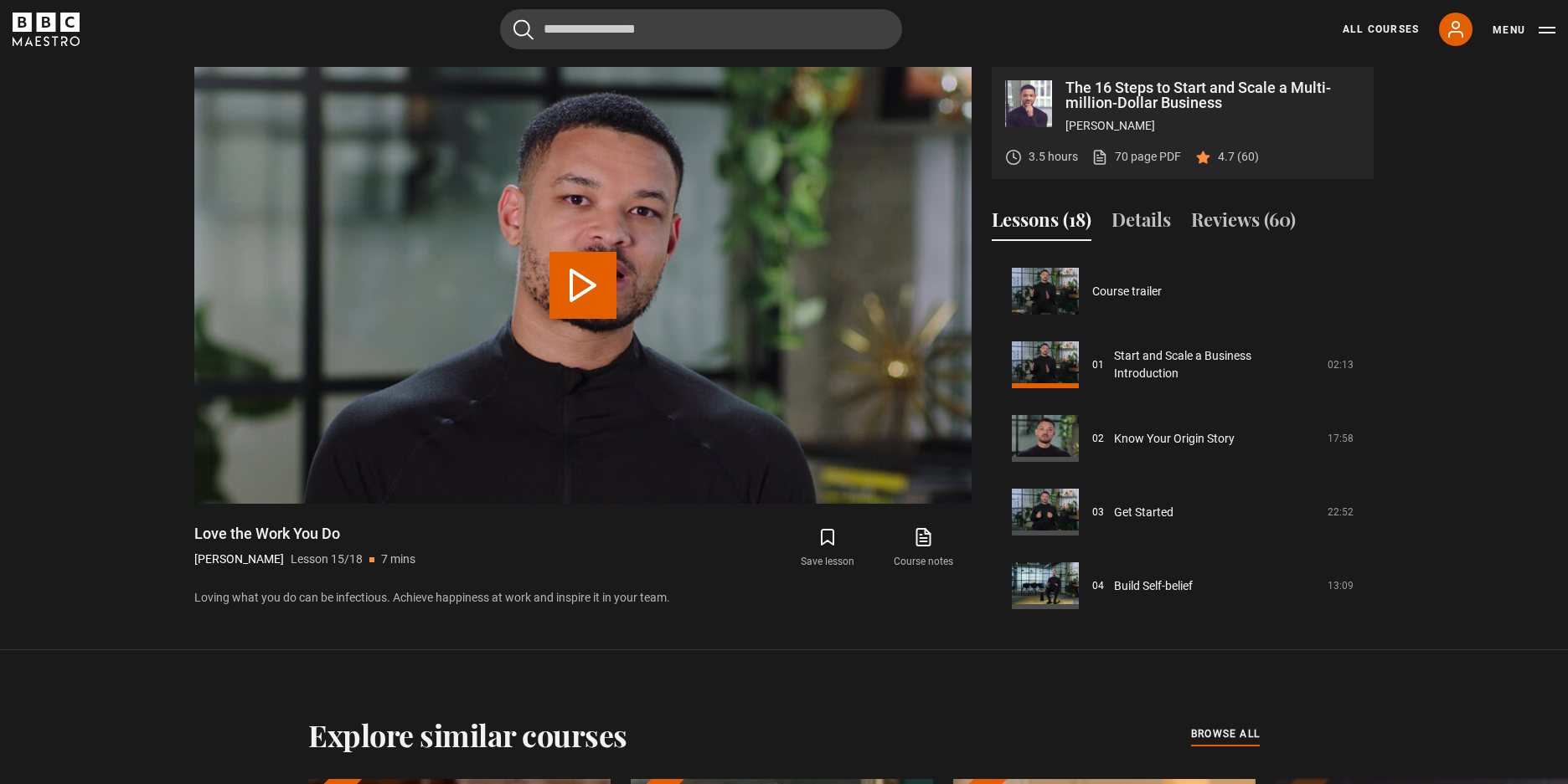
scroll to position [1031, 0]
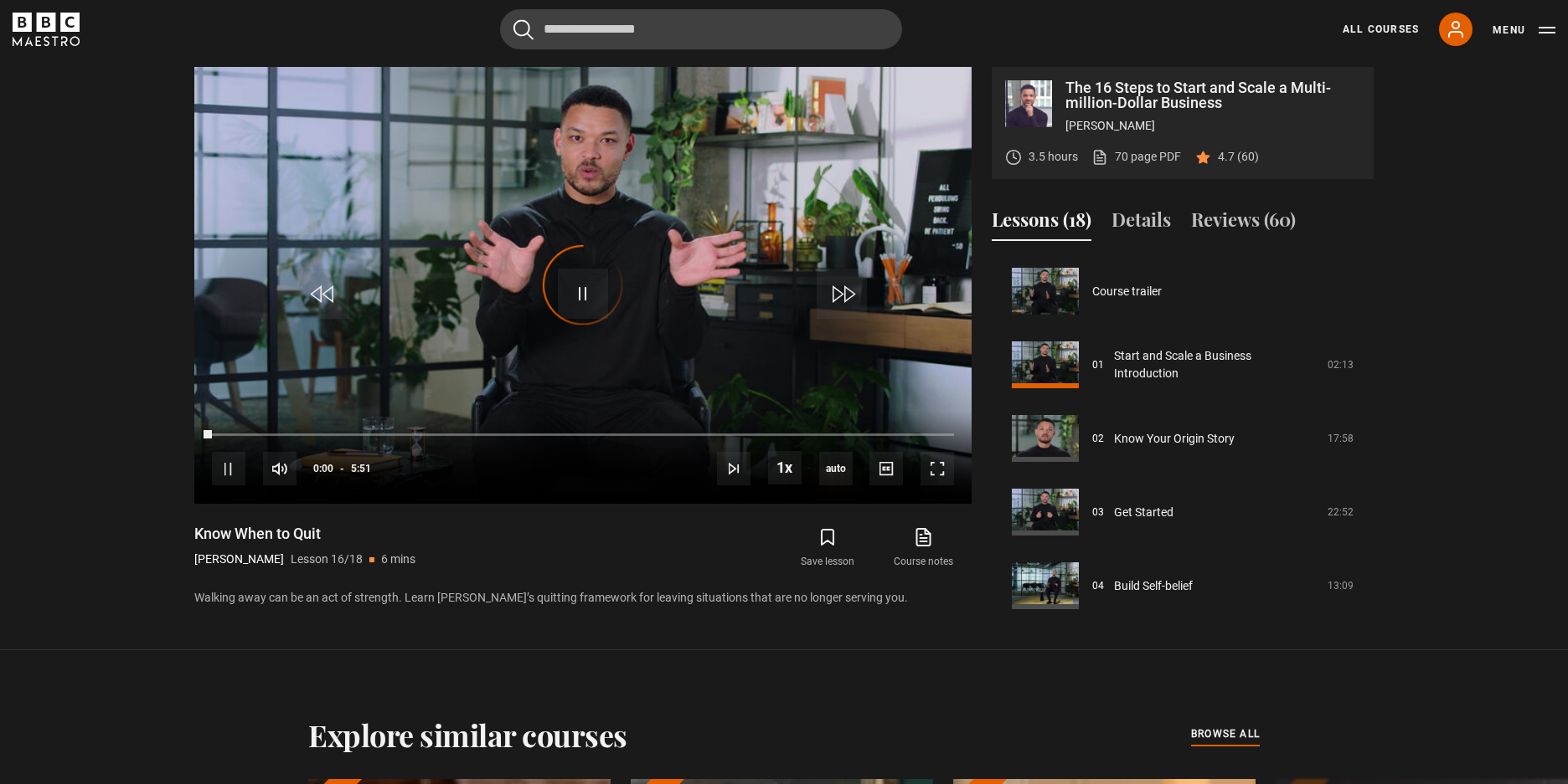
scroll to position [1038, 0]
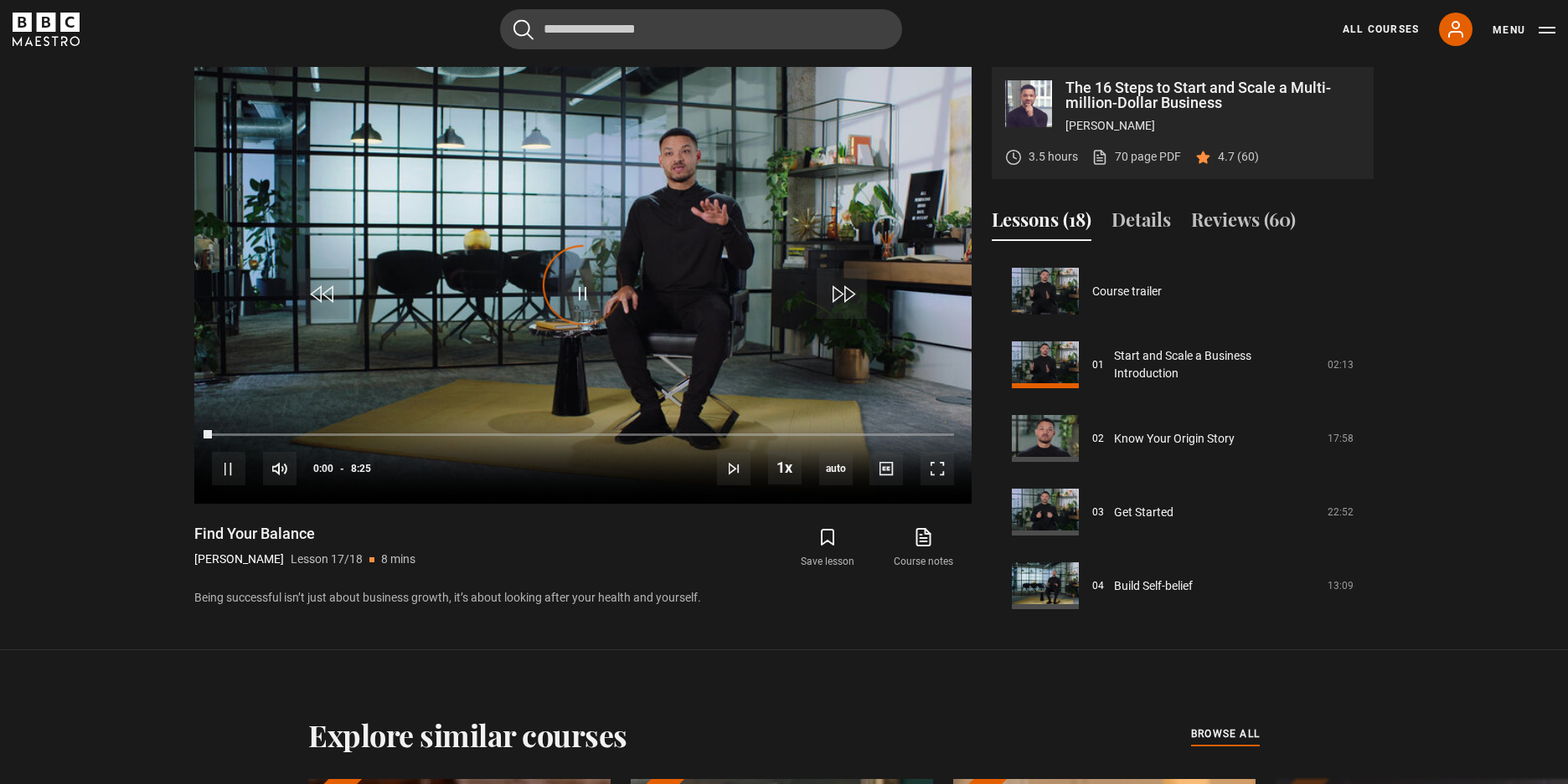
scroll to position [1038, 0]
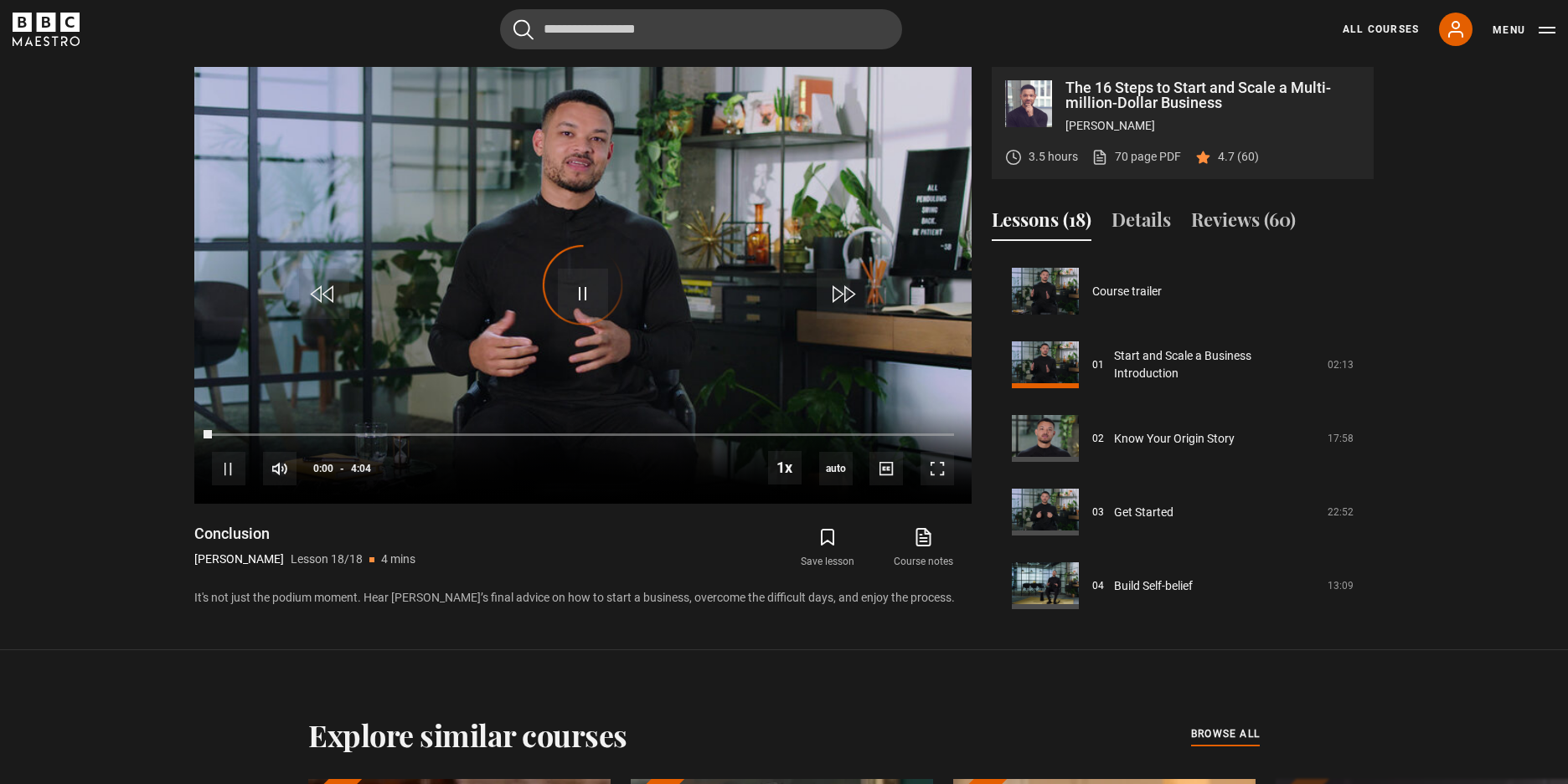
scroll to position [1038, 0]
